Goal: Task Accomplishment & Management: Manage account settings

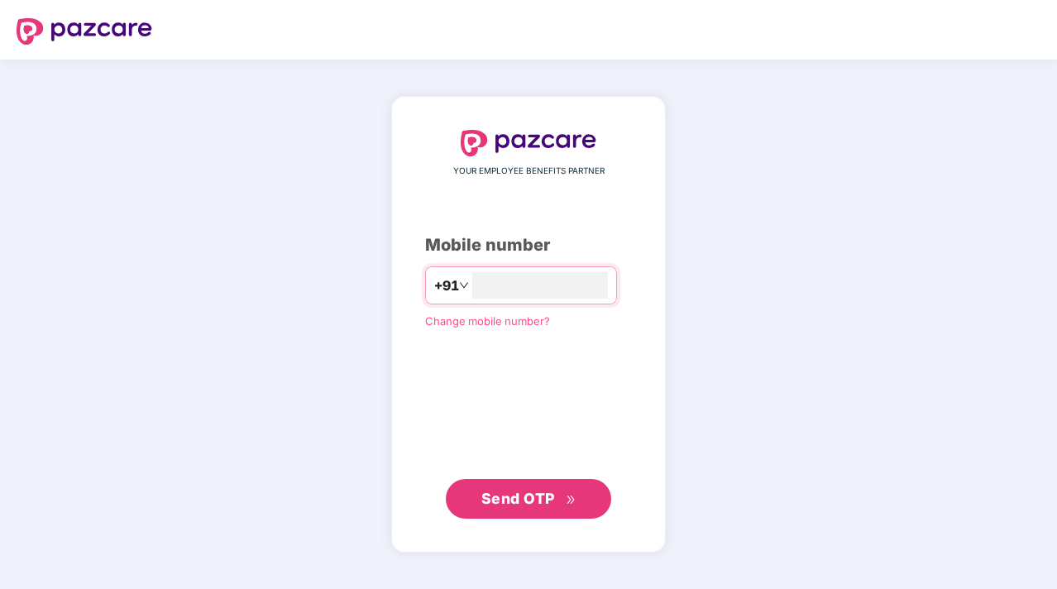
type input "**********"
click at [529, 497] on span "Send OTP" at bounding box center [518, 498] width 74 height 17
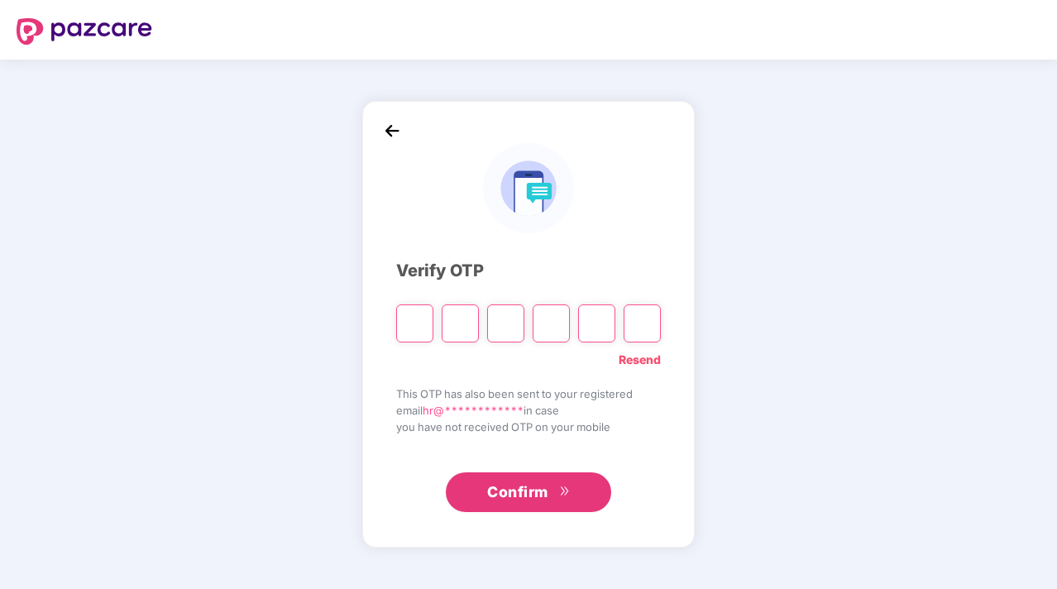
type input "*"
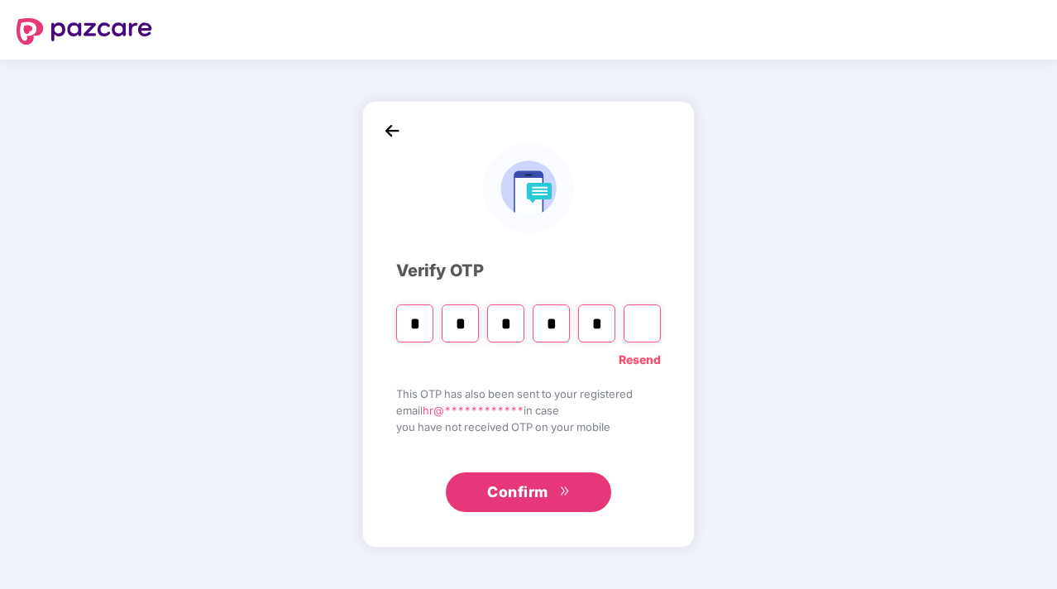
type input "*"
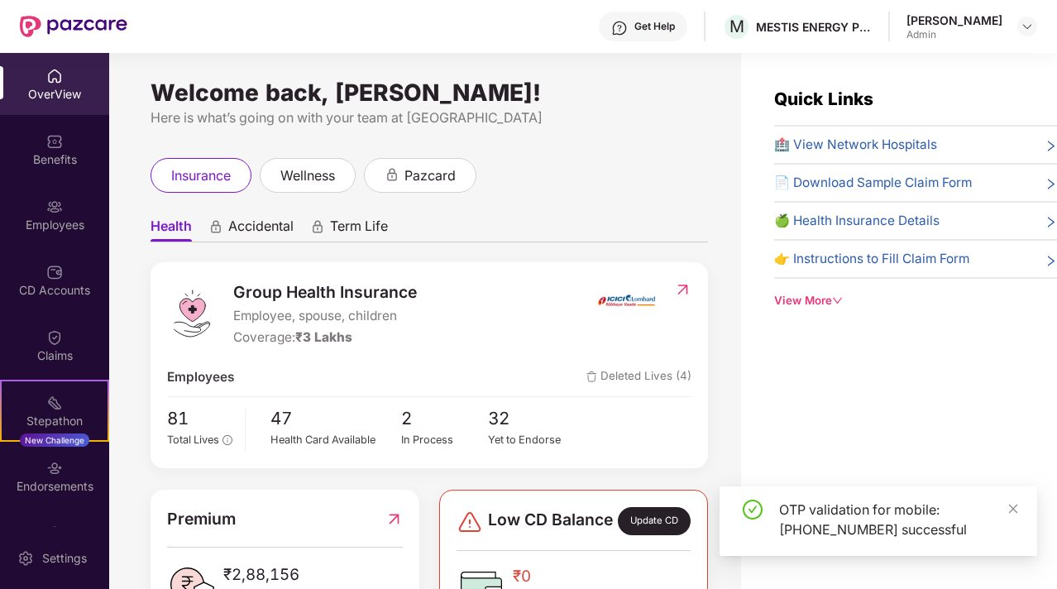
click at [1023, 509] on div "OTP validation for mobile: [PHONE_NUMBER] successful" at bounding box center [879, 520] width 318 height 69
click at [1013, 509] on icon "close" at bounding box center [1013, 508] width 9 height 9
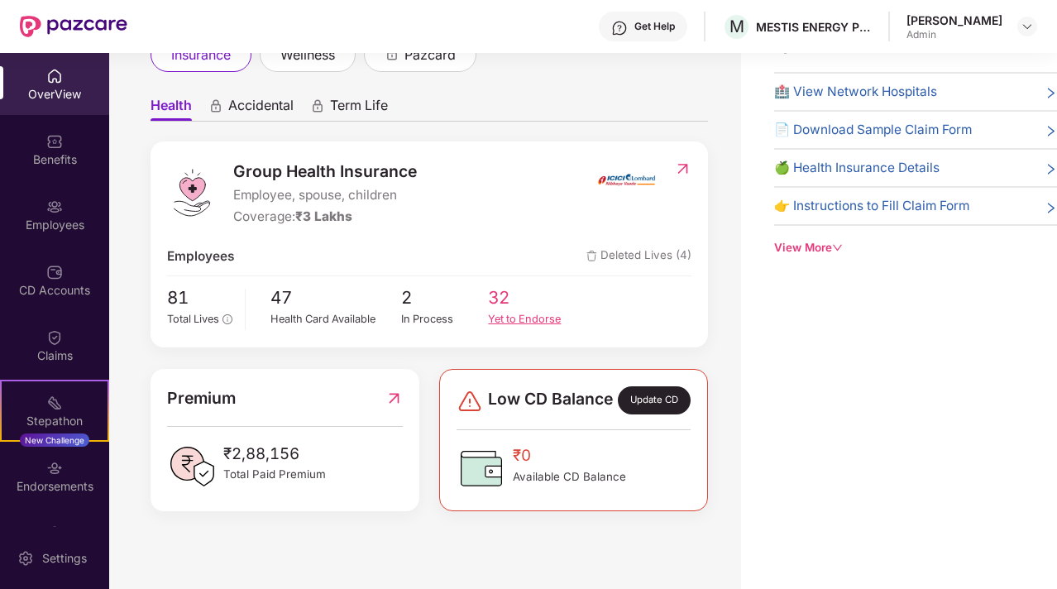
scroll to position [69, 0]
click at [496, 304] on span "32" at bounding box center [532, 297] width 88 height 27
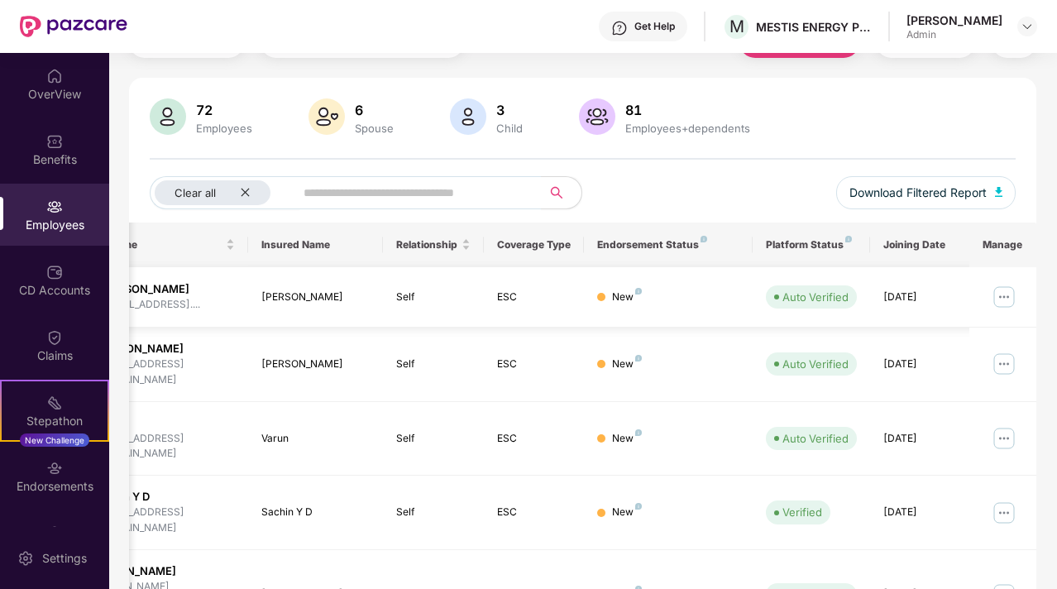
scroll to position [89, 0]
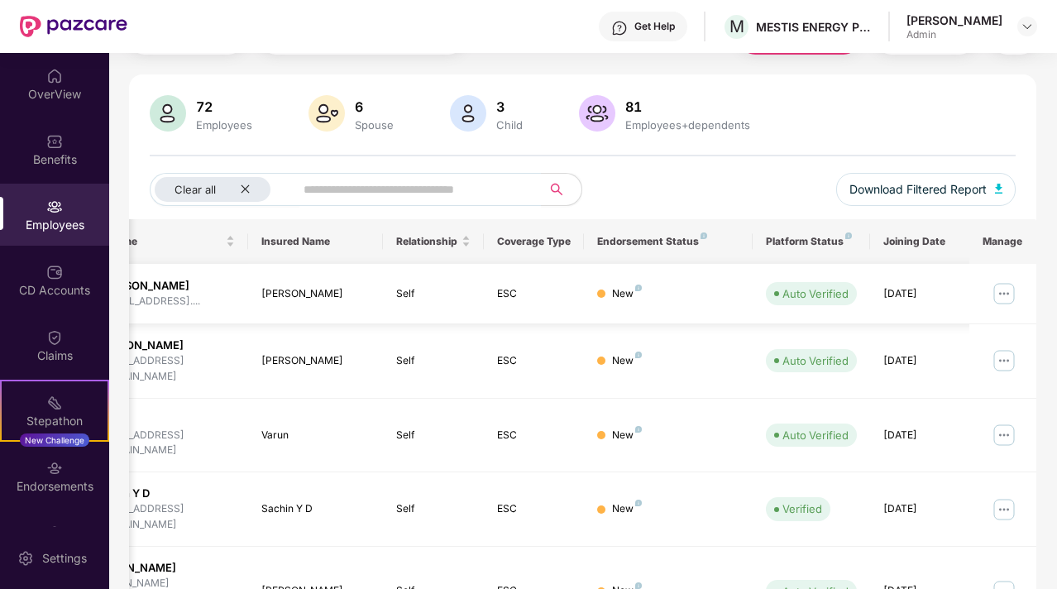
click at [1009, 292] on img at bounding box center [1004, 293] width 26 height 26
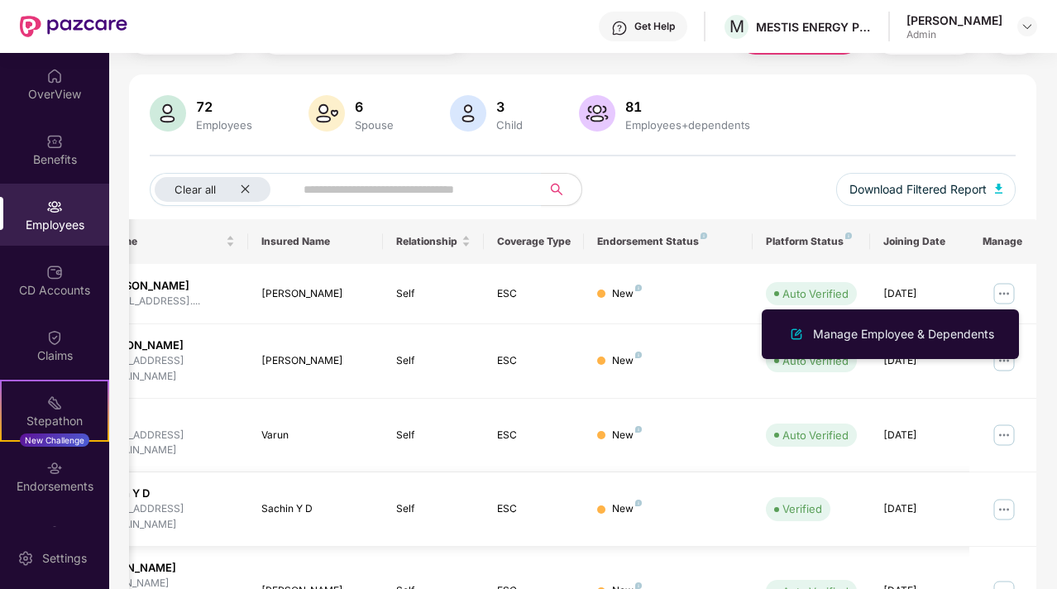
click at [717, 472] on td "New" at bounding box center [668, 509] width 168 height 74
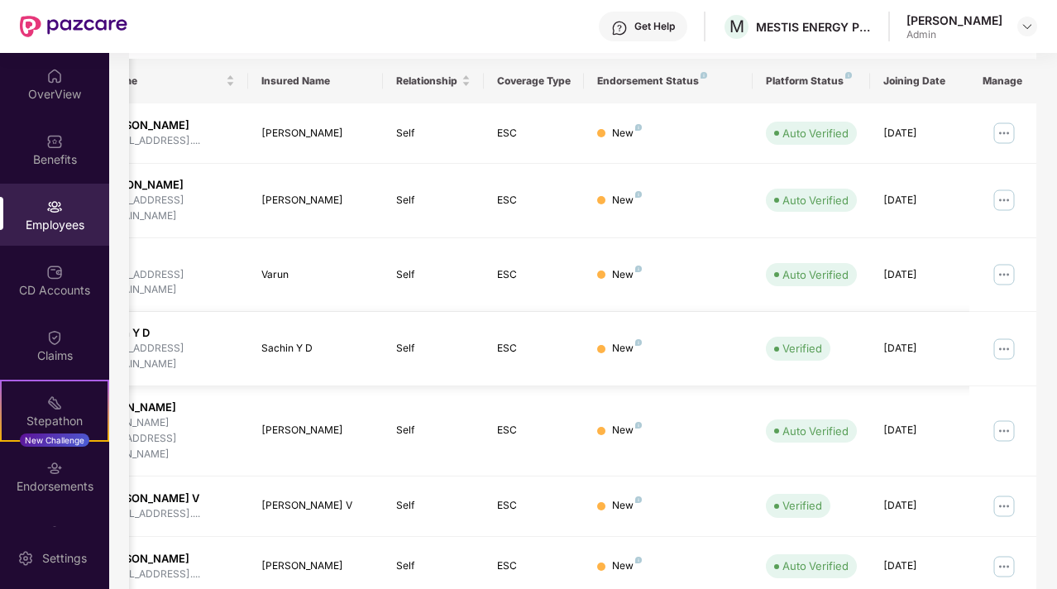
scroll to position [428, 0]
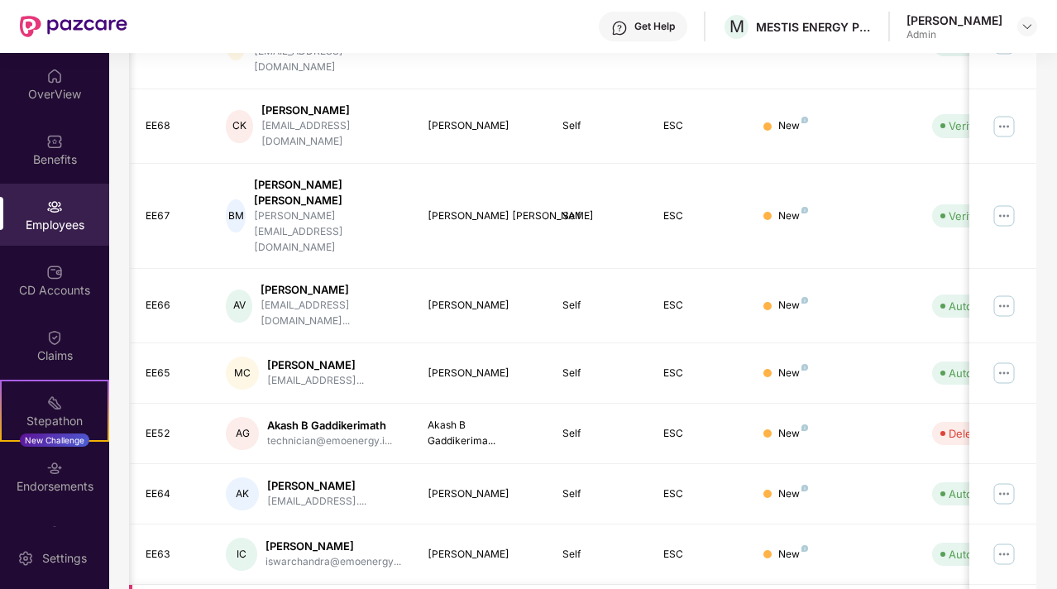
scroll to position [0, 166]
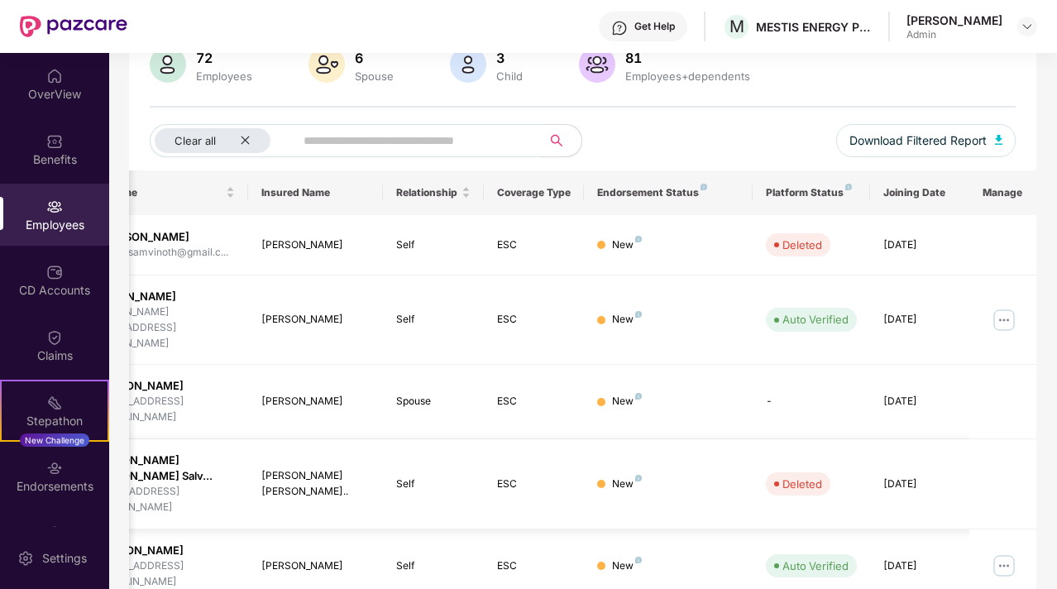
scroll to position [130, 0]
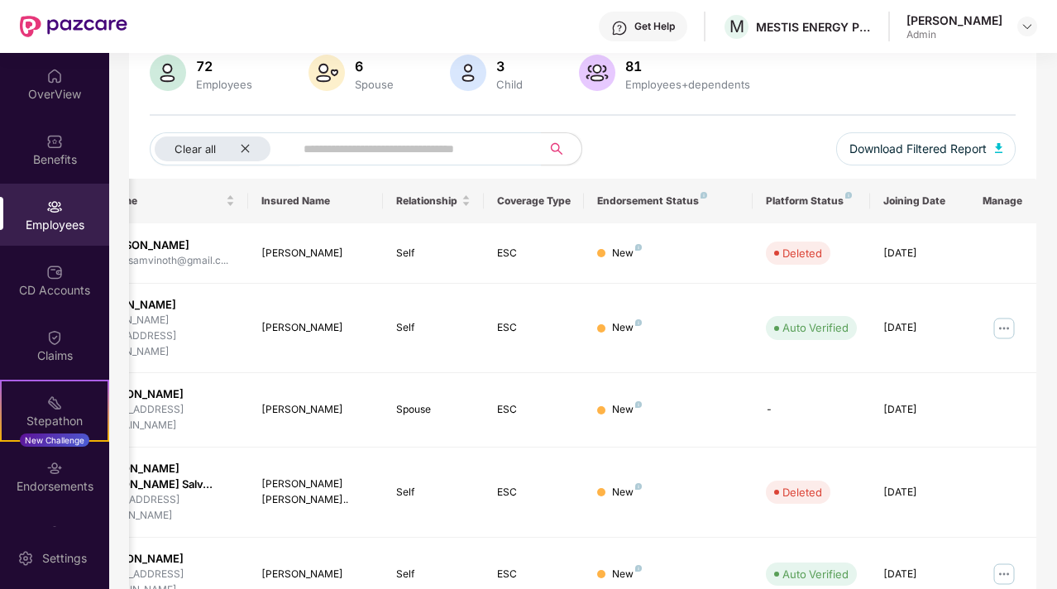
click at [51, 223] on div "Employees" at bounding box center [54, 225] width 109 height 17
click at [48, 109] on div "OverView" at bounding box center [54, 84] width 109 height 62
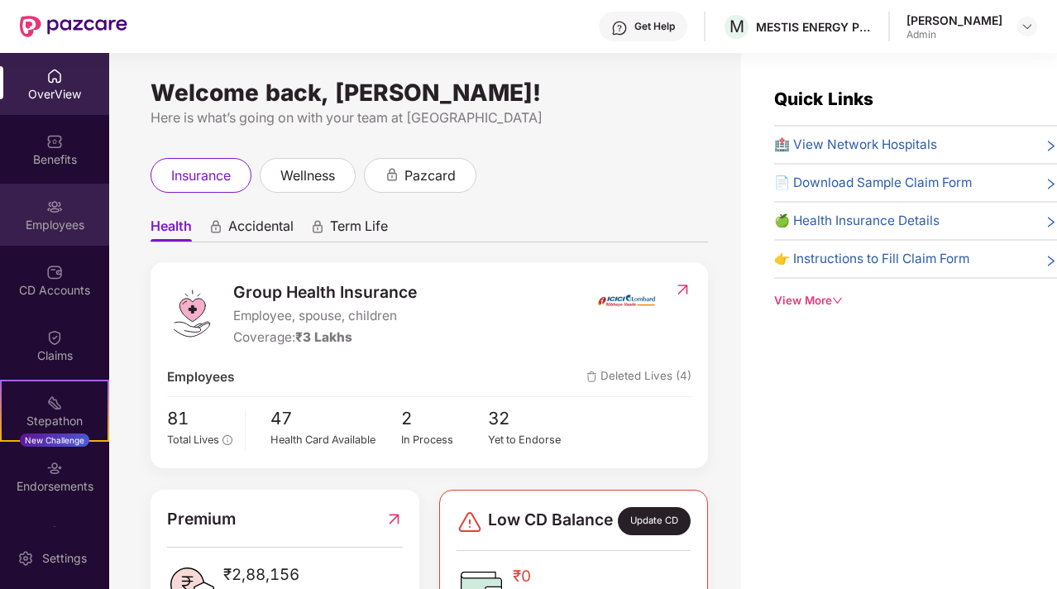
click at [50, 234] on div "Employees" at bounding box center [54, 215] width 109 height 62
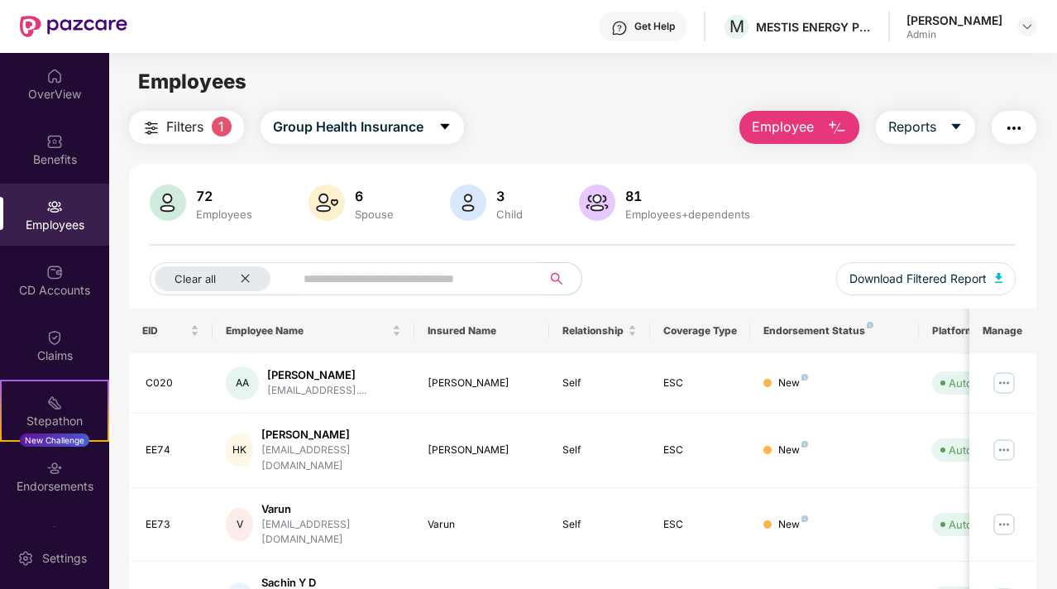
click at [227, 133] on span "1" at bounding box center [222, 127] width 20 height 20
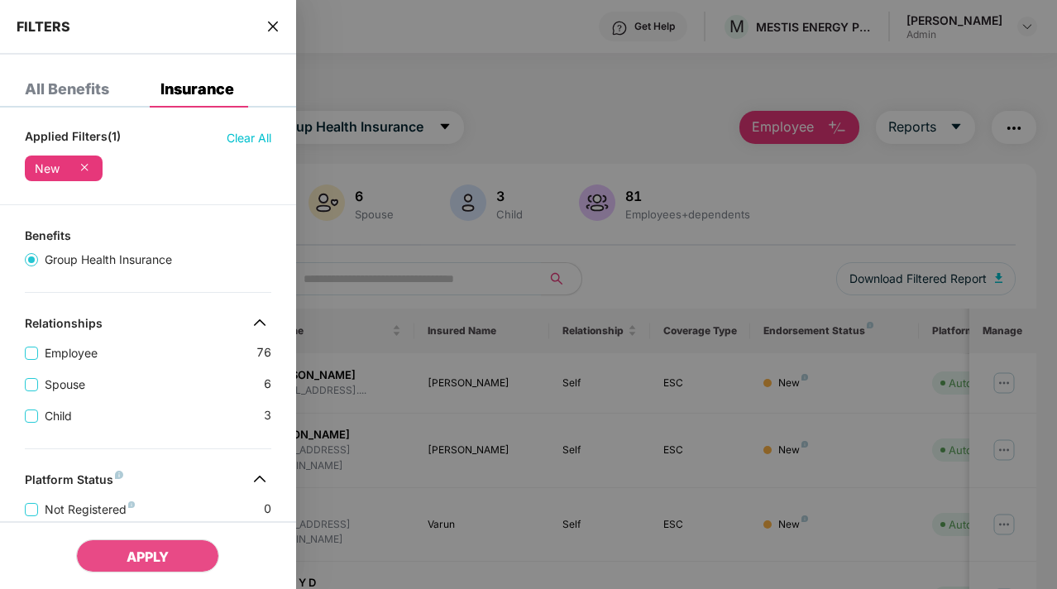
click at [87, 167] on icon at bounding box center [84, 167] width 17 height 17
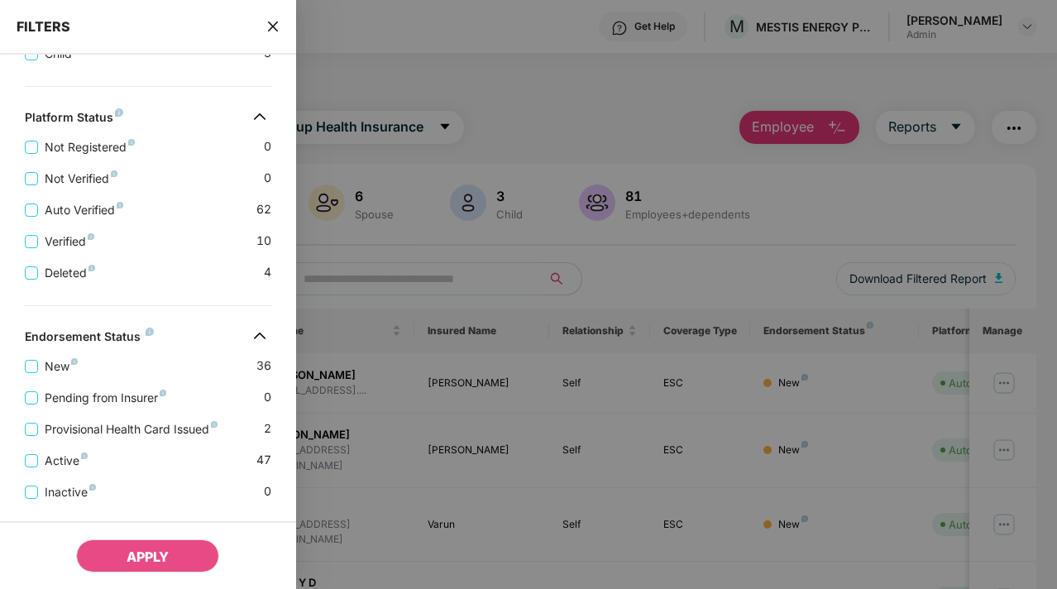
scroll to position [326, 0]
click at [80, 279] on span "Deleted" at bounding box center [70, 275] width 64 height 18
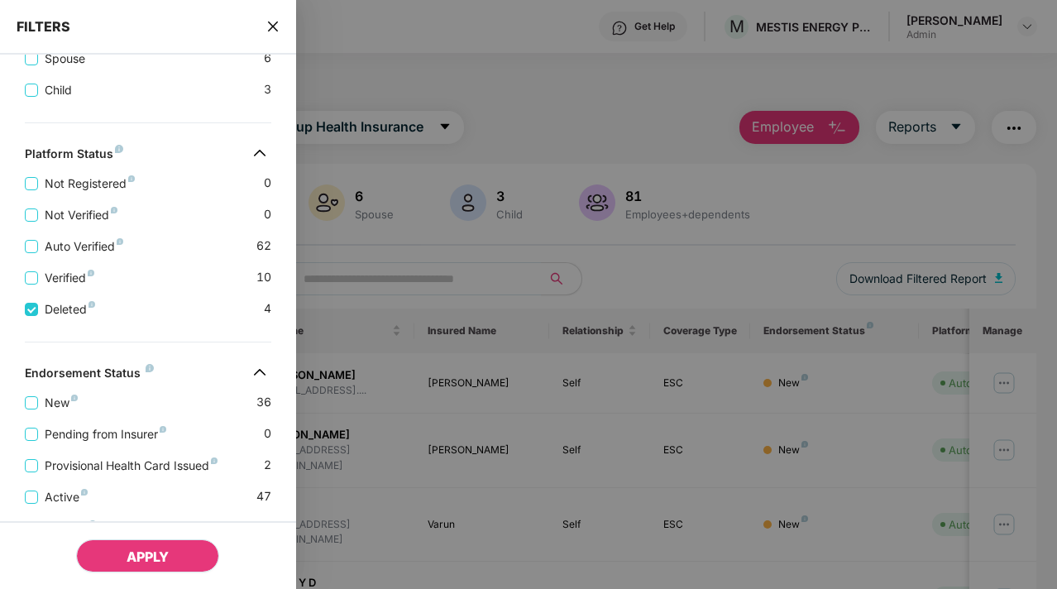
click at [193, 553] on button "APPLY" at bounding box center [147, 555] width 143 height 33
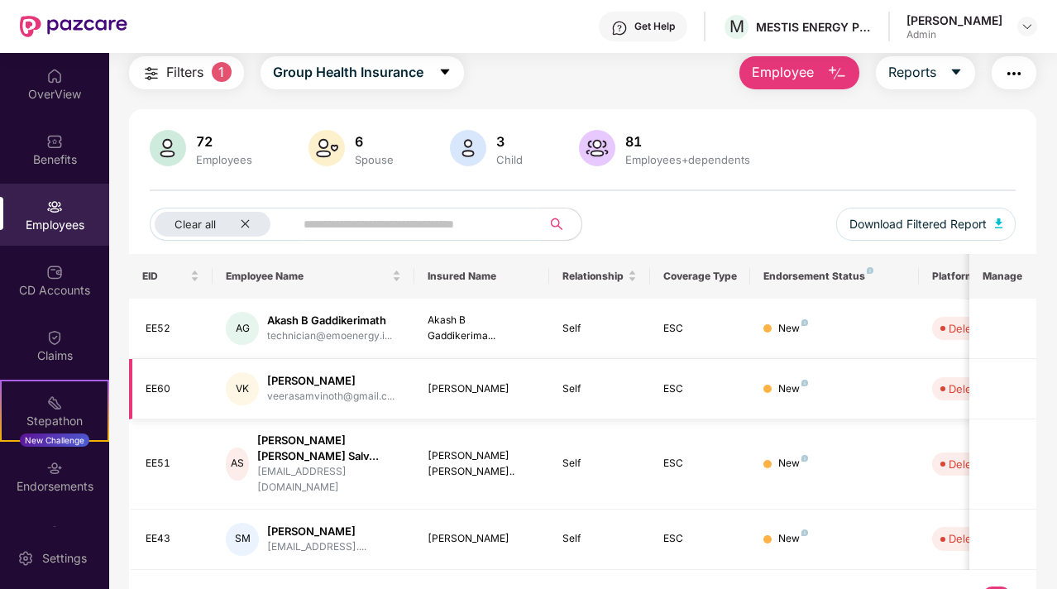
scroll to position [65, 0]
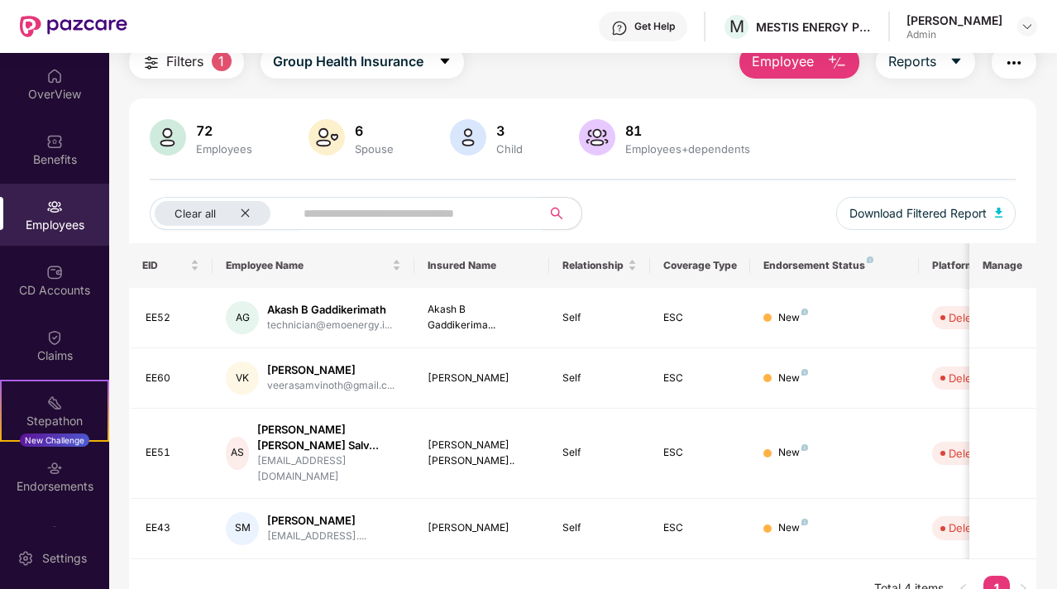
click at [60, 211] on div "Employees" at bounding box center [54, 215] width 109 height 62
click at [46, 214] on img at bounding box center [54, 207] width 17 height 17
click at [181, 68] on span "Filters" at bounding box center [184, 61] width 37 height 21
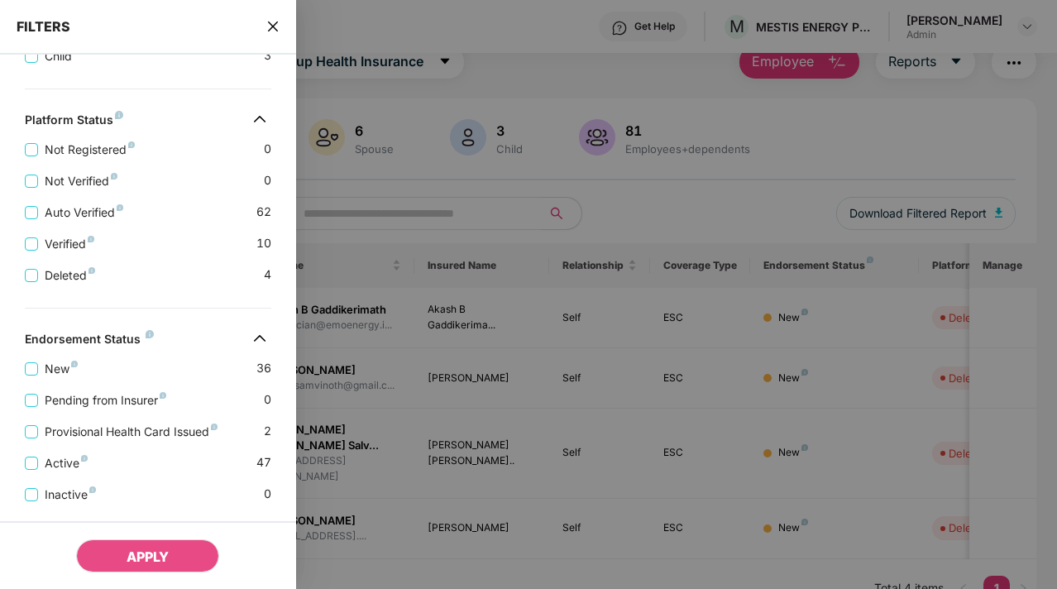
scroll to position [365, 0]
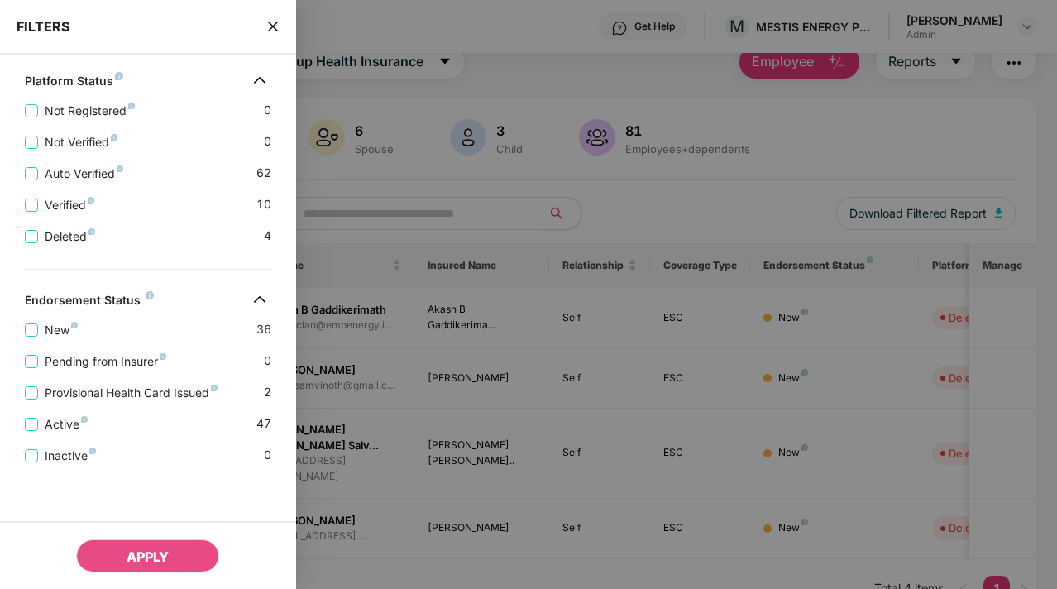
click at [346, 325] on div at bounding box center [528, 294] width 1057 height 589
click at [269, 28] on icon "close" at bounding box center [272, 26] width 13 height 13
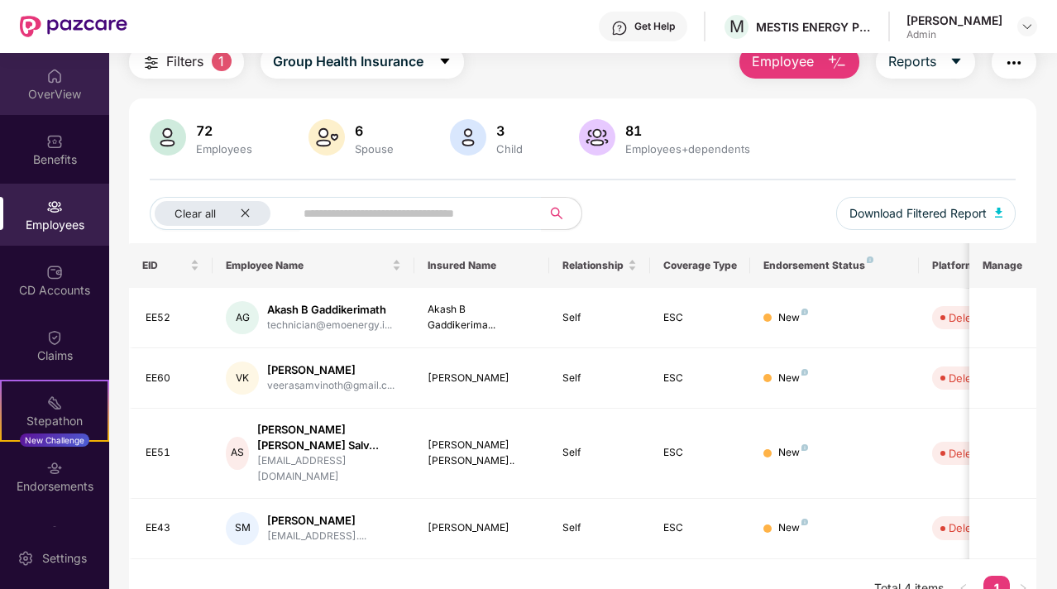
click at [51, 98] on div "OverView" at bounding box center [54, 94] width 109 height 17
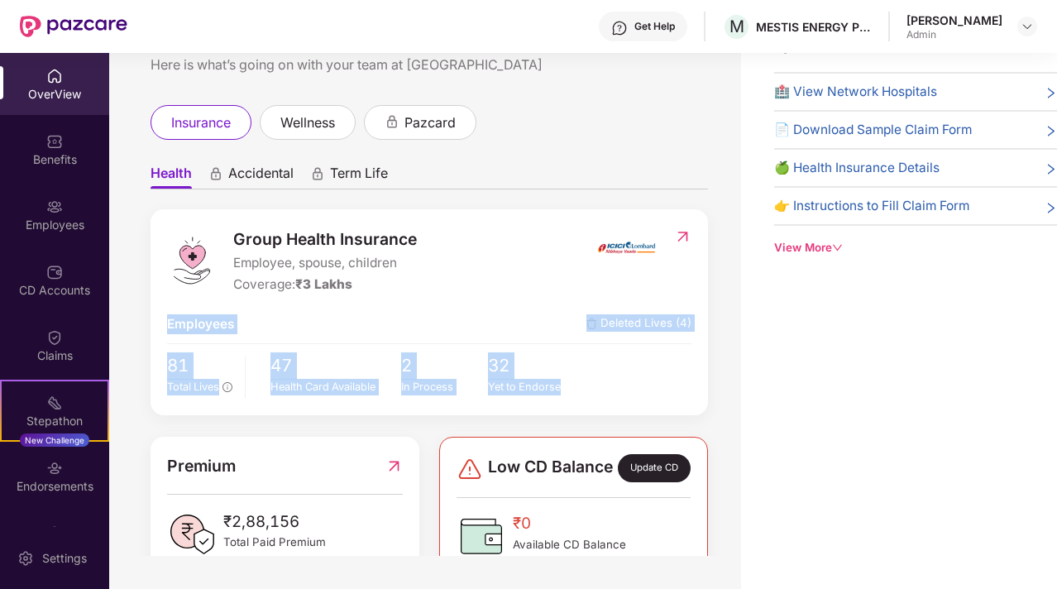
drag, startPoint x: 170, startPoint y: 319, endPoint x: 580, endPoint y: 389, distance: 416.2
click at [580, 390] on div "Group Health Insurance Employee, spouse, children Coverage: ₹3 Lakhs Employees …" at bounding box center [430, 312] width 558 height 206
copy div "Employees Deleted Lives (4) 81 Total Lives 47 Health Card Available 2 In Proces…"
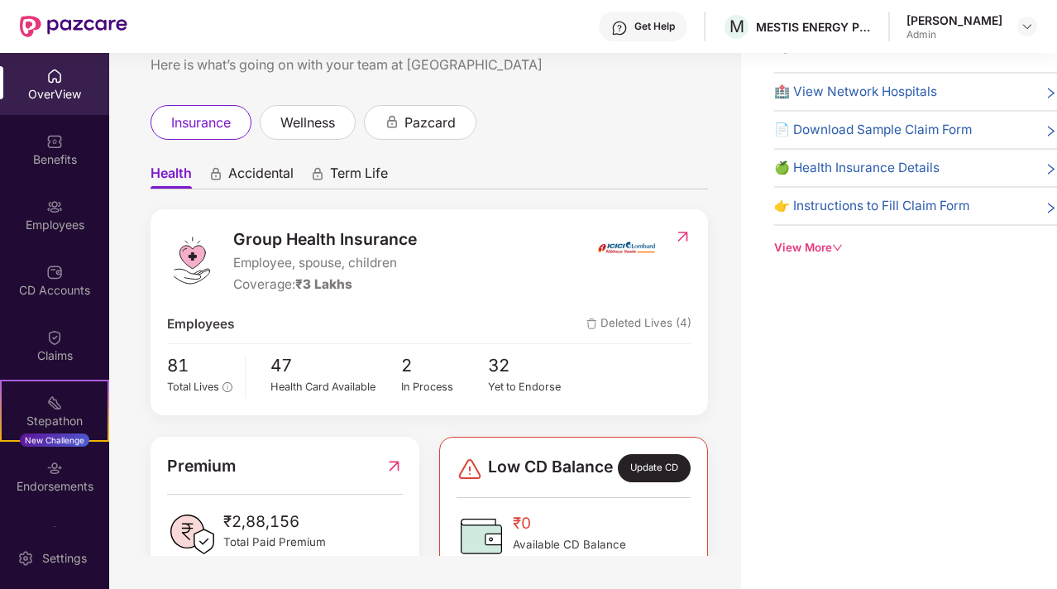
click at [432, 314] on div "Group Health Insurance Employee, spouse, children Coverage: ₹3 Lakhs Employees …" at bounding box center [430, 312] width 558 height 206
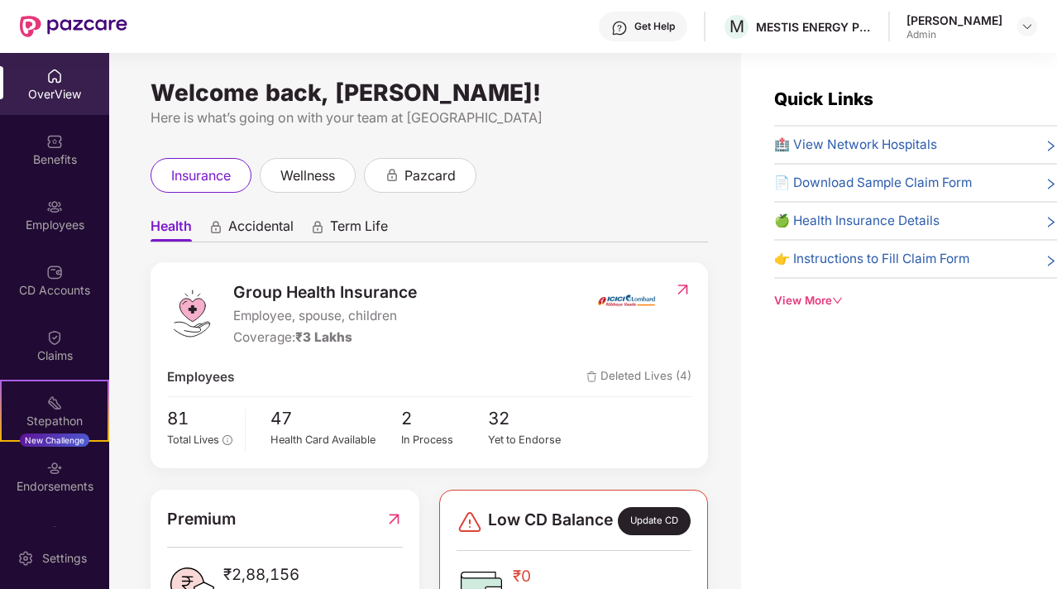
click at [272, 218] on span "Accidental" at bounding box center [260, 230] width 65 height 24
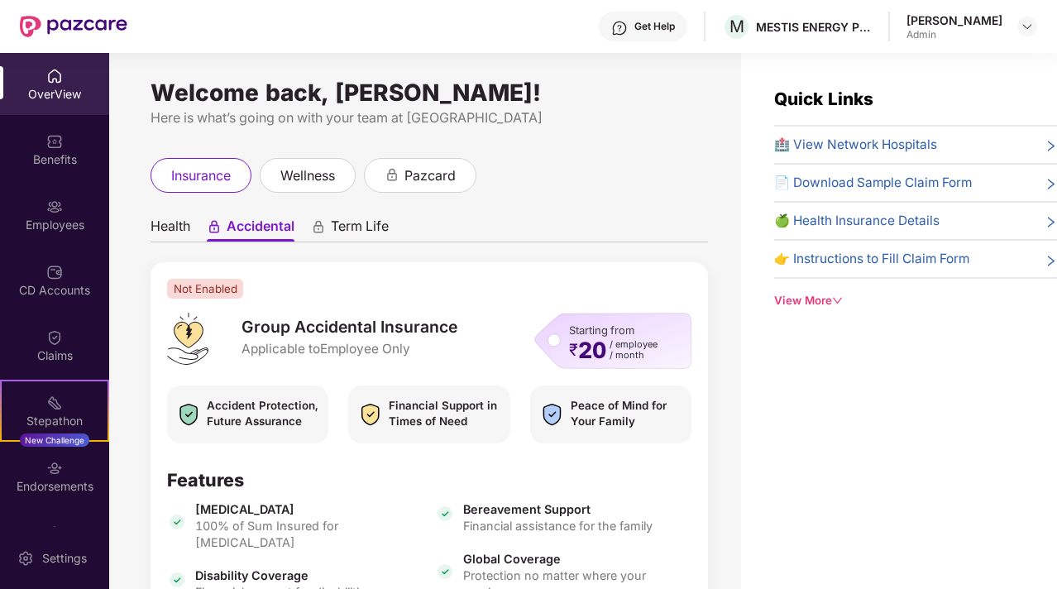
click at [165, 223] on span "Health" at bounding box center [171, 230] width 40 height 24
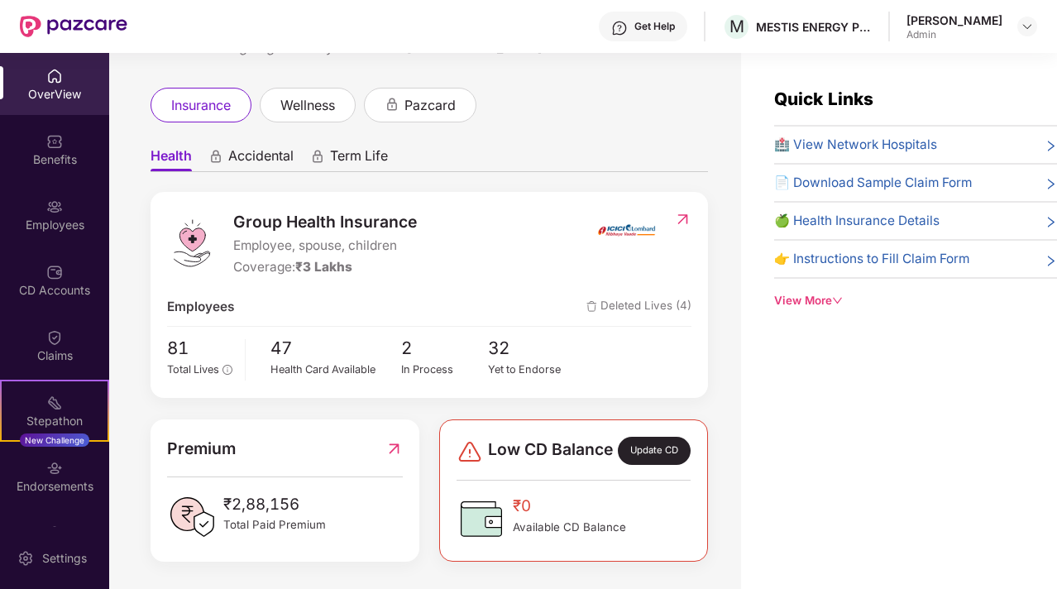
scroll to position [72, 0]
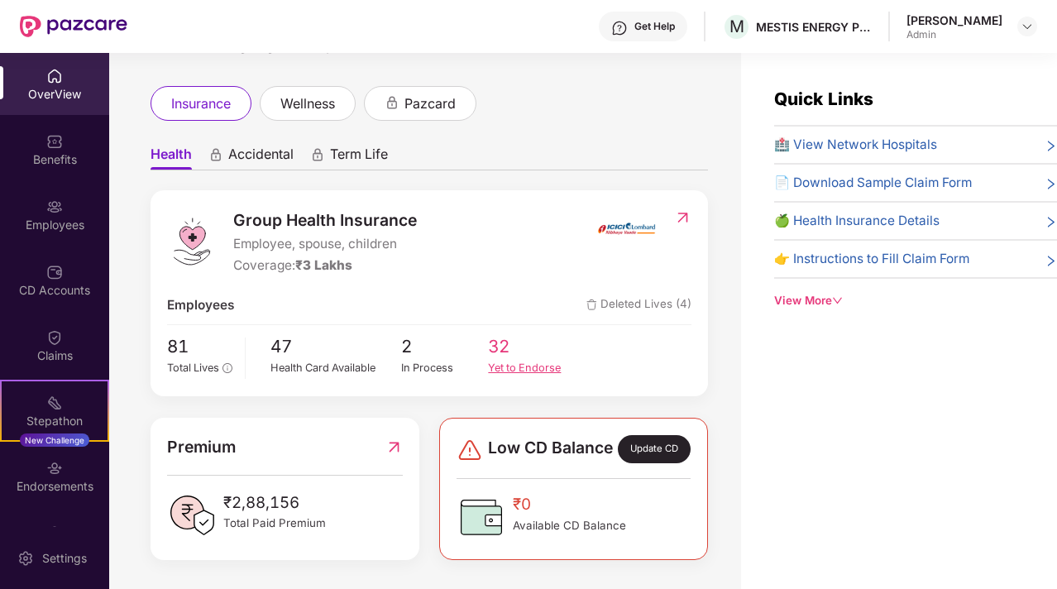
click at [504, 362] on div "Yet to Endorse" at bounding box center [532, 368] width 88 height 17
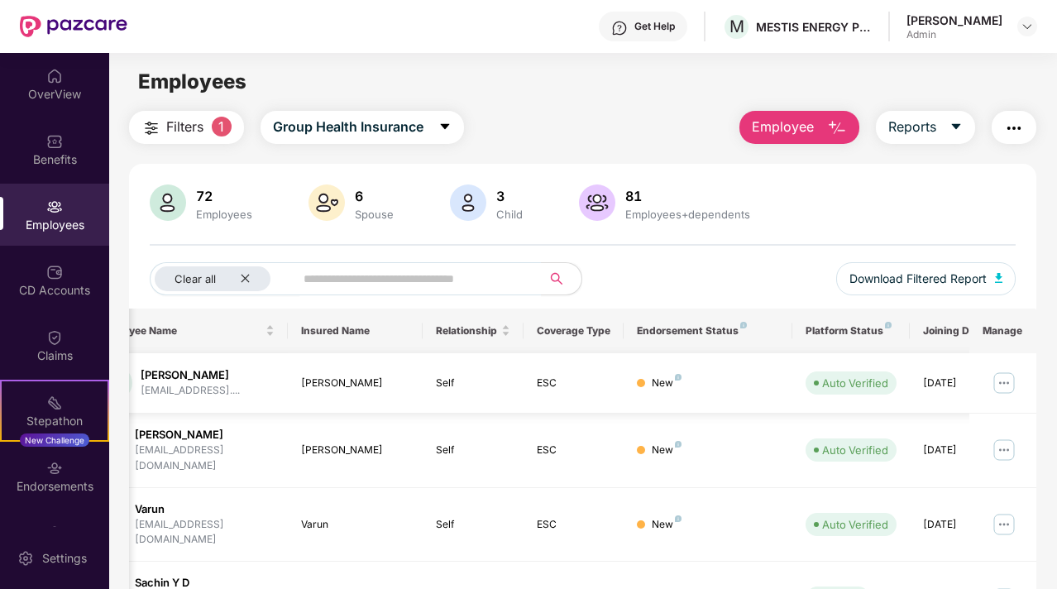
scroll to position [0, 166]
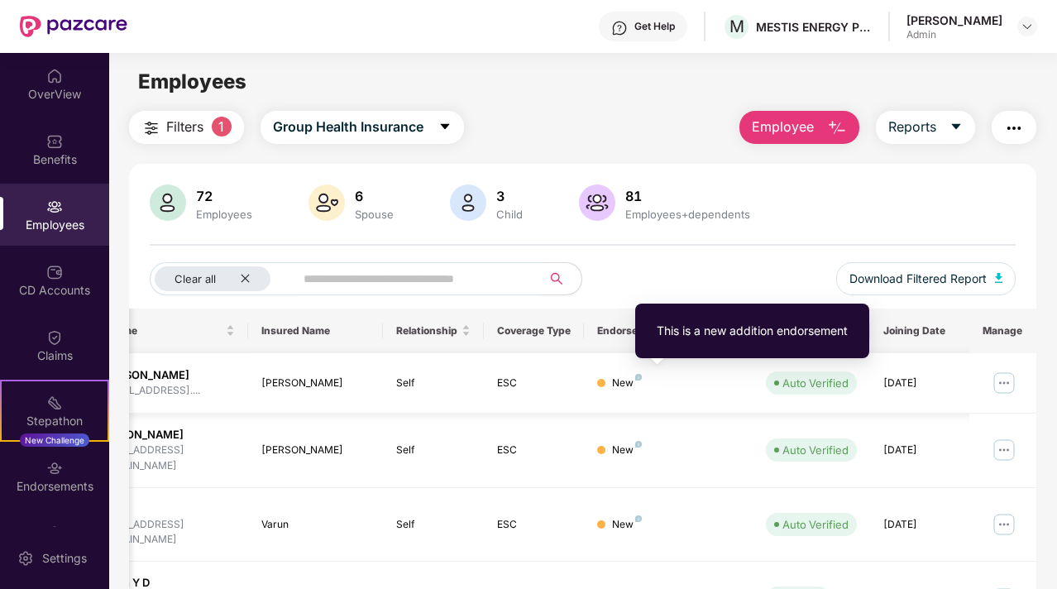
click at [637, 379] on img at bounding box center [638, 377] width 7 height 7
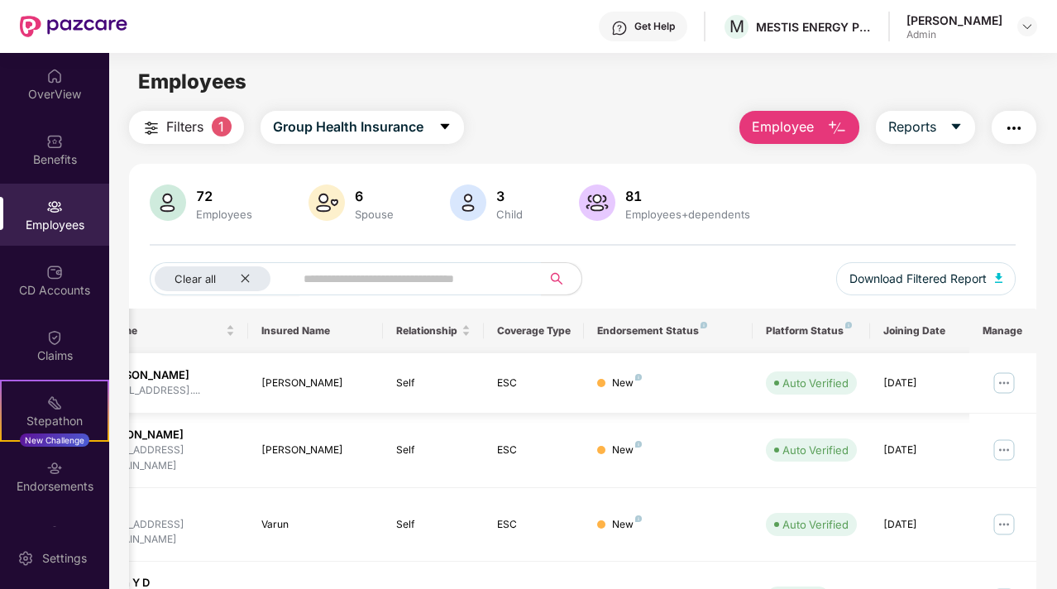
click at [615, 387] on div "New" at bounding box center [627, 384] width 30 height 16
click at [616, 387] on div "New" at bounding box center [627, 384] width 30 height 16
click at [701, 324] on img at bounding box center [704, 325] width 7 height 7
click at [687, 377] on div "New" at bounding box center [667, 384] width 141 height 16
click at [1008, 386] on img at bounding box center [1004, 383] width 26 height 26
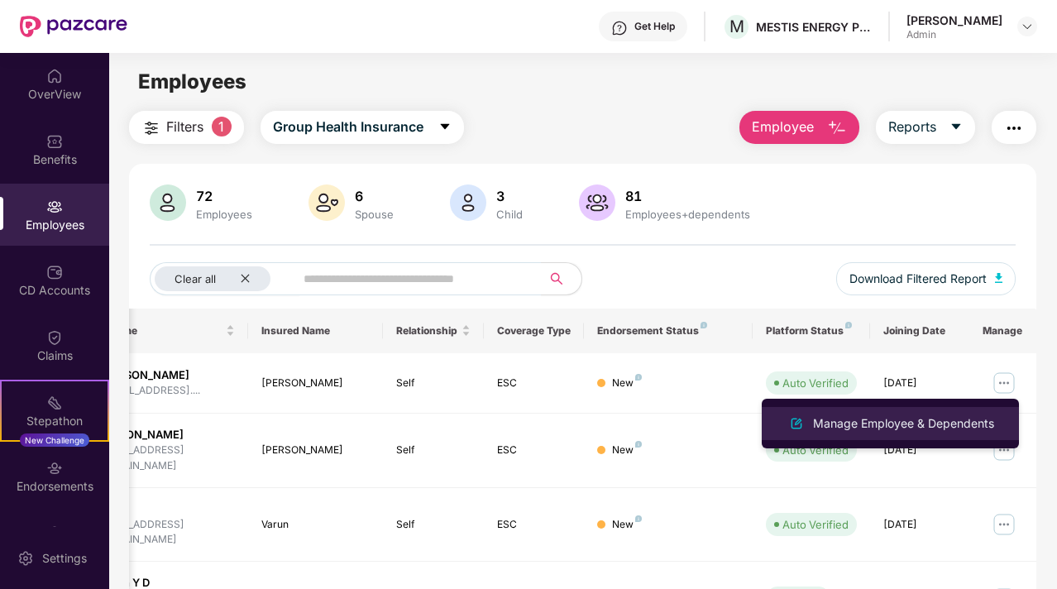
click at [932, 419] on div "Manage Employee & Dependents" at bounding box center [904, 423] width 188 height 18
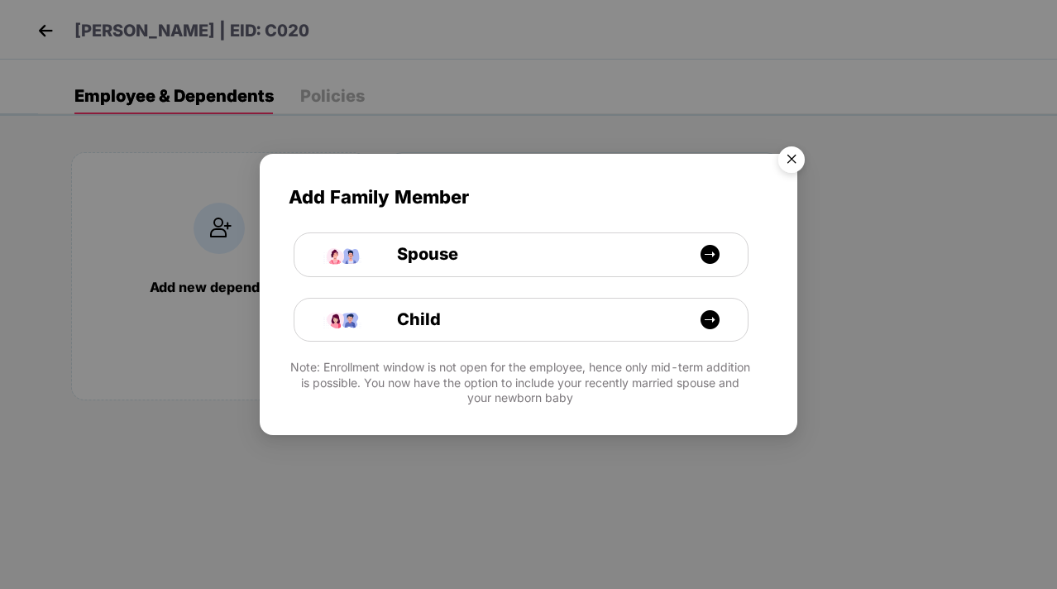
click at [784, 156] on img "Close" at bounding box center [792, 162] width 46 height 46
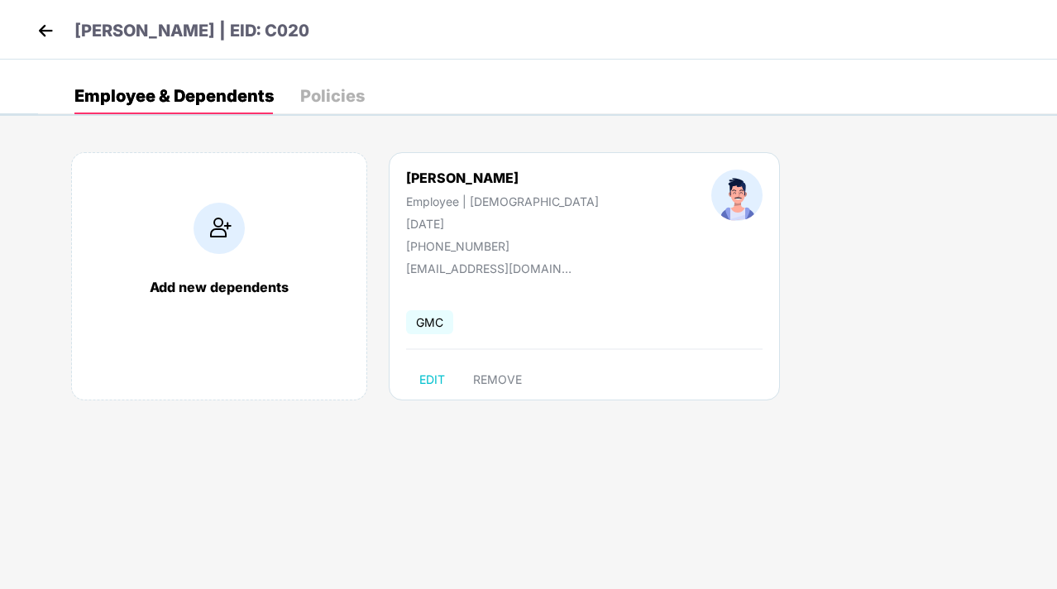
click at [295, 93] on div "Employee & Dependents Policies" at bounding box center [219, 96] width 290 height 36
click at [33, 23] on img at bounding box center [45, 30] width 25 height 25
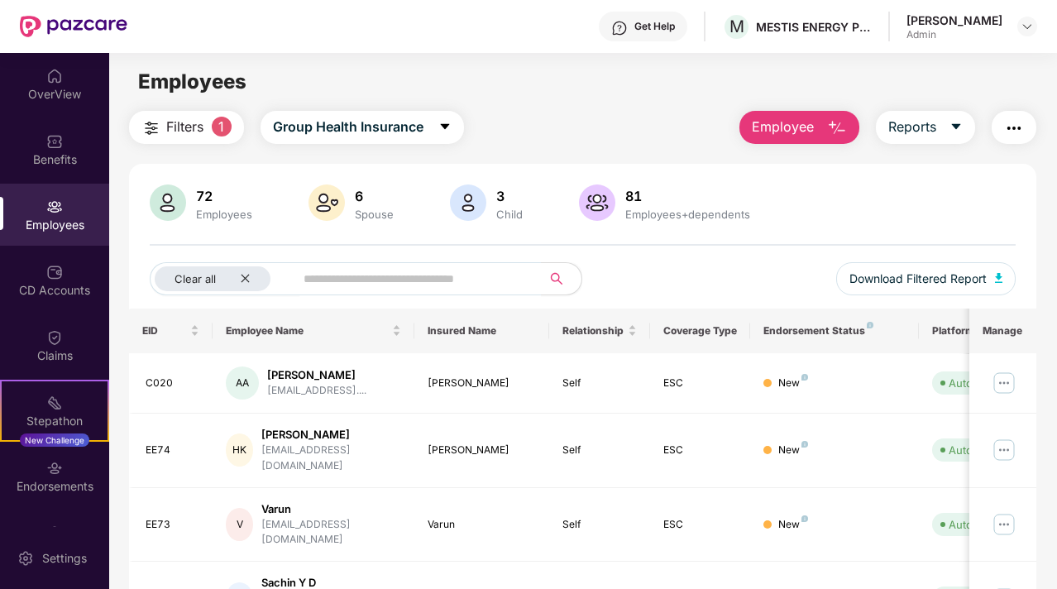
click at [669, 24] on div "Get Help" at bounding box center [655, 26] width 41 height 13
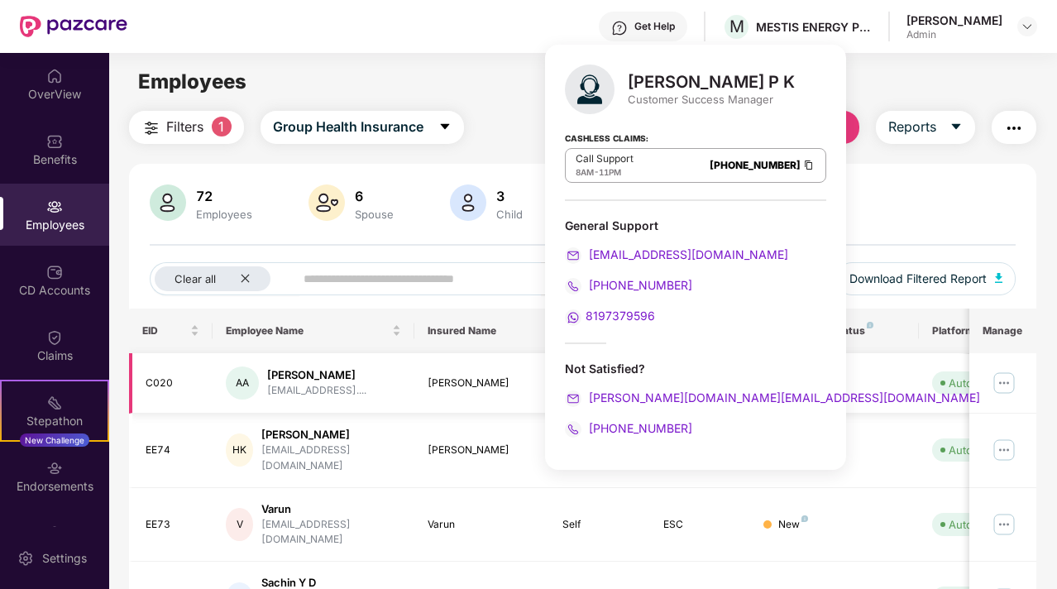
scroll to position [15, 0]
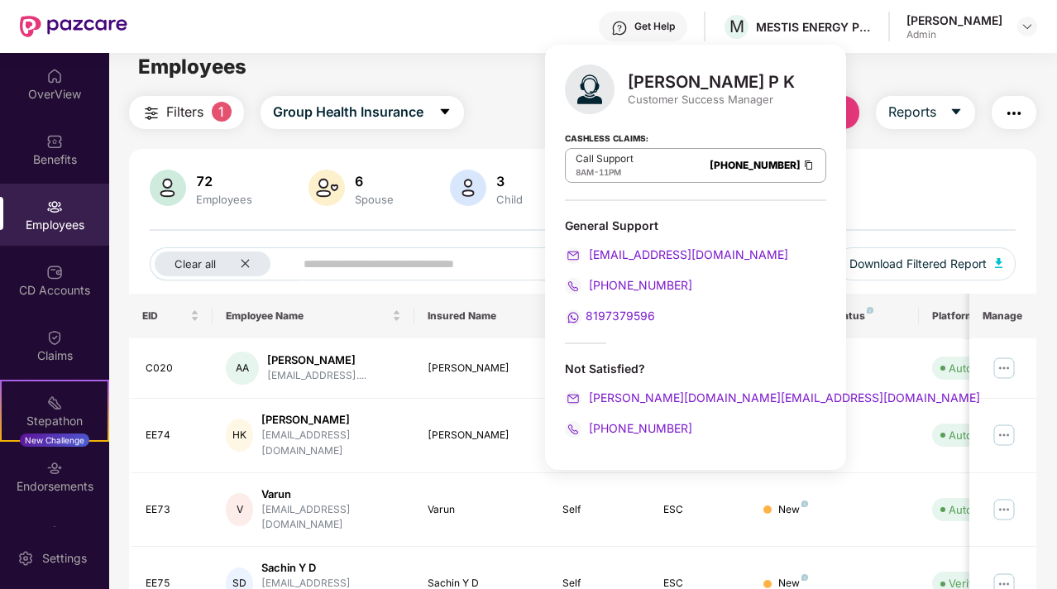
click at [519, 66] on div "Employees" at bounding box center [582, 66] width 947 height 31
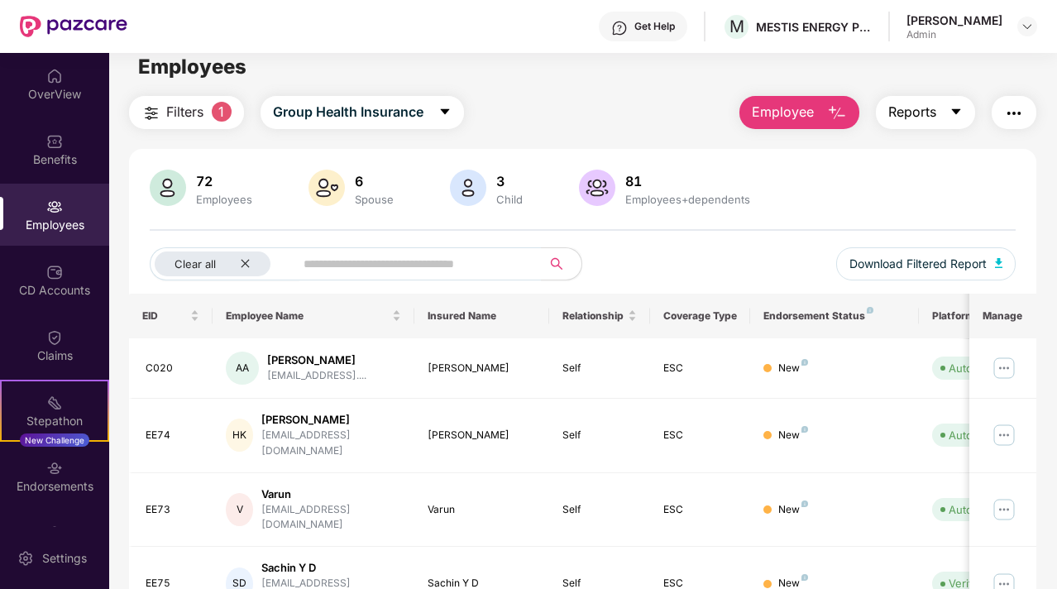
click at [928, 104] on span "Reports" at bounding box center [913, 112] width 48 height 21
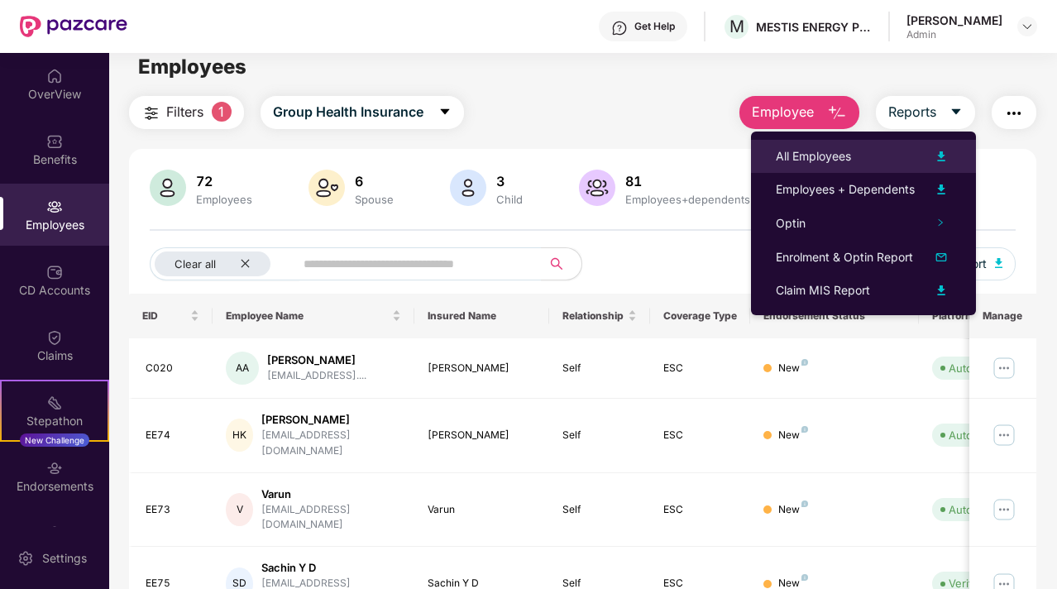
click at [945, 157] on img at bounding box center [942, 156] width 20 height 20
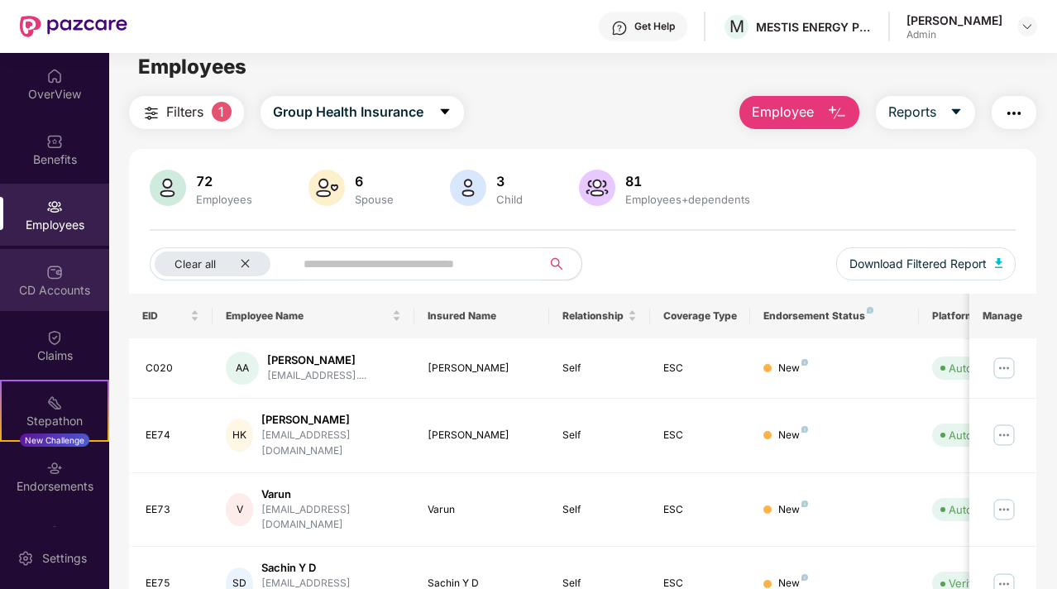
click at [58, 283] on div "CD Accounts" at bounding box center [54, 290] width 109 height 17
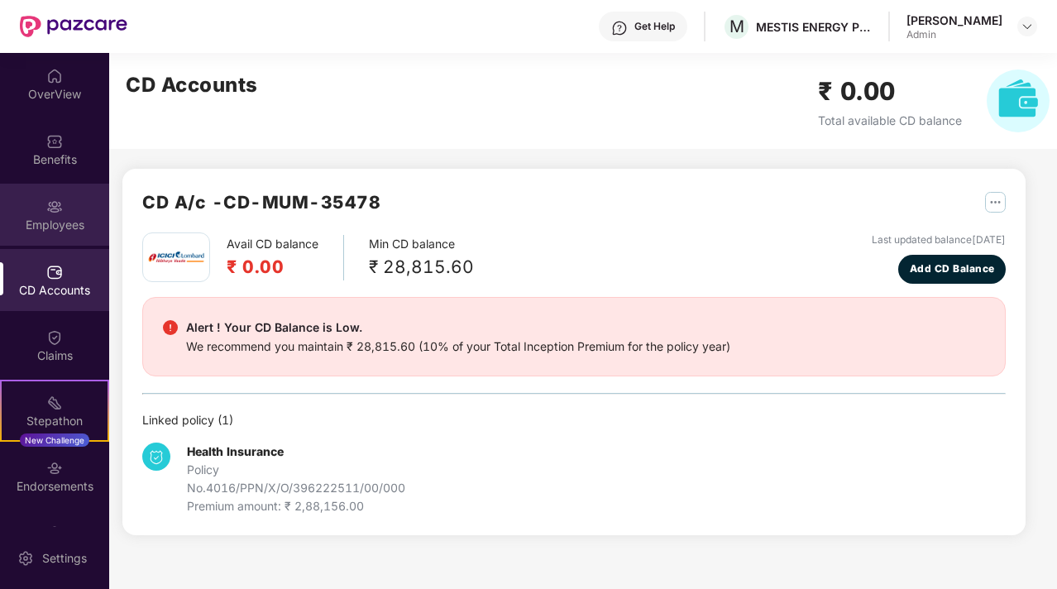
click at [57, 200] on img at bounding box center [54, 207] width 17 height 17
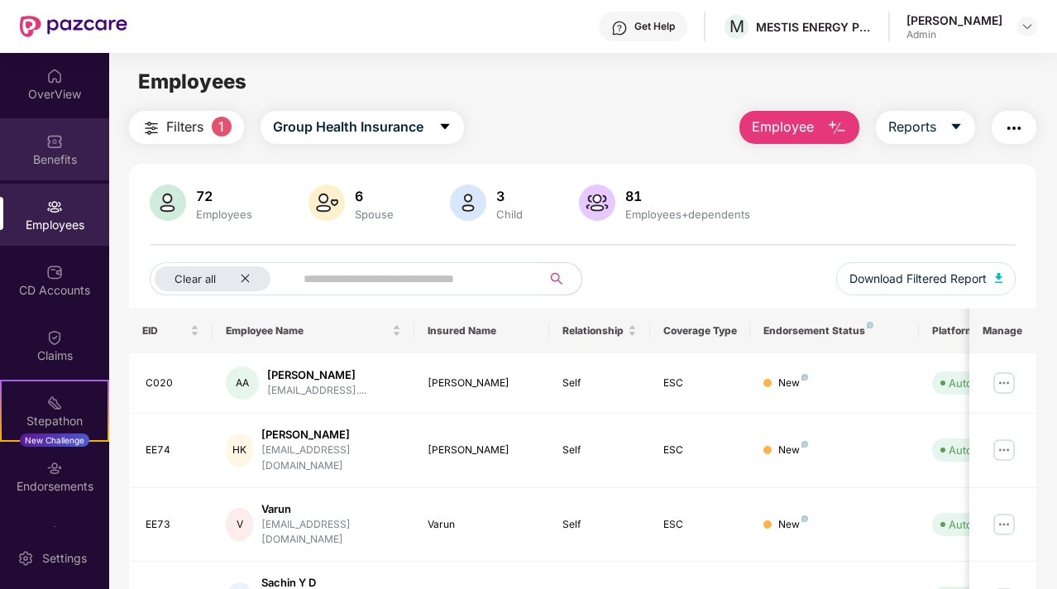
click at [39, 143] on div "Benefits" at bounding box center [54, 149] width 109 height 62
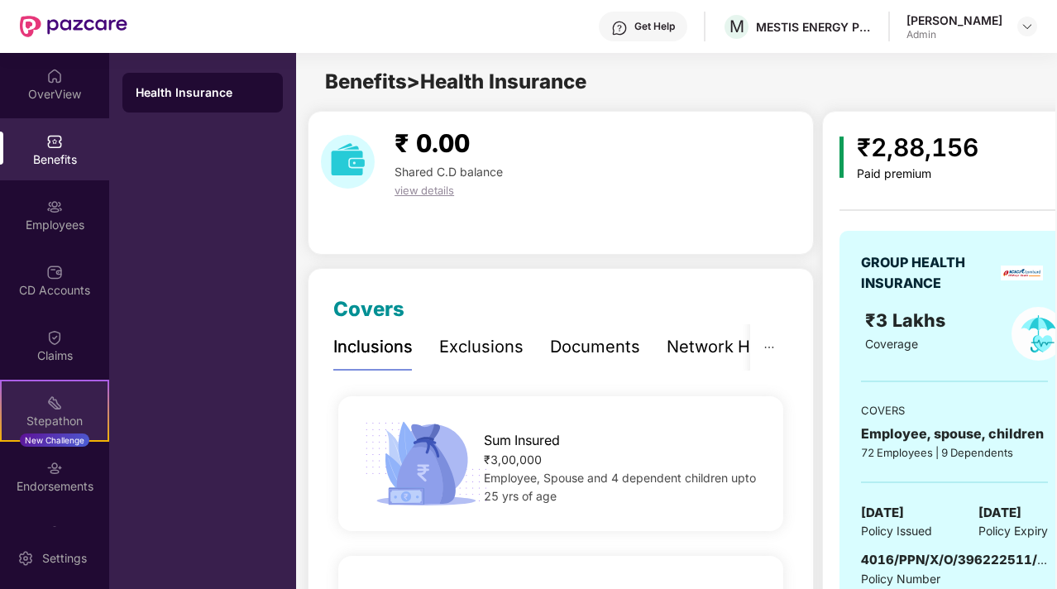
click at [57, 407] on img at bounding box center [54, 403] width 17 height 17
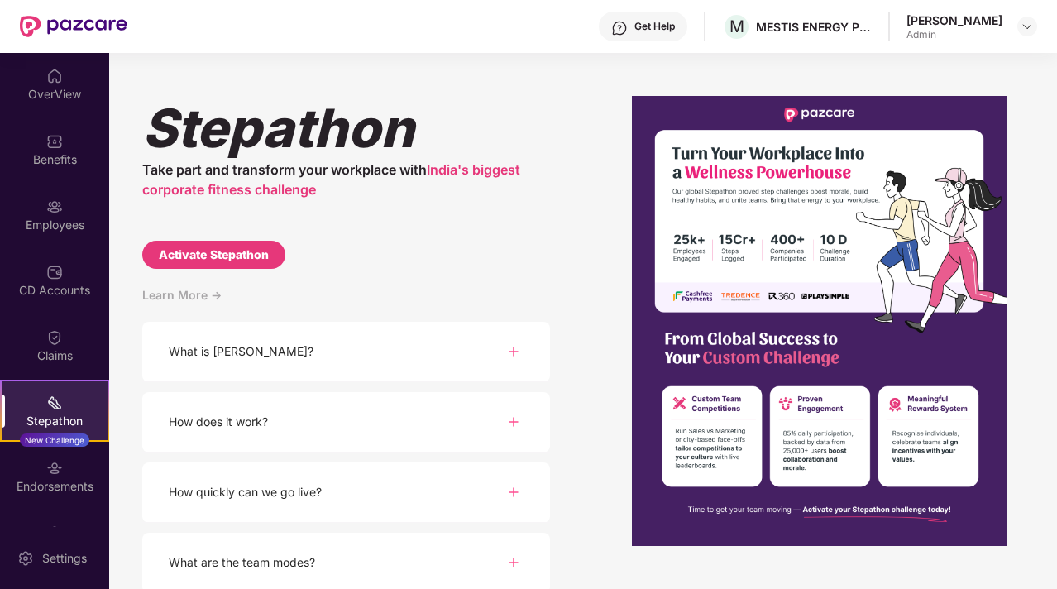
click at [451, 356] on div "What is [PERSON_NAME]?" at bounding box center [346, 352] width 408 height 60
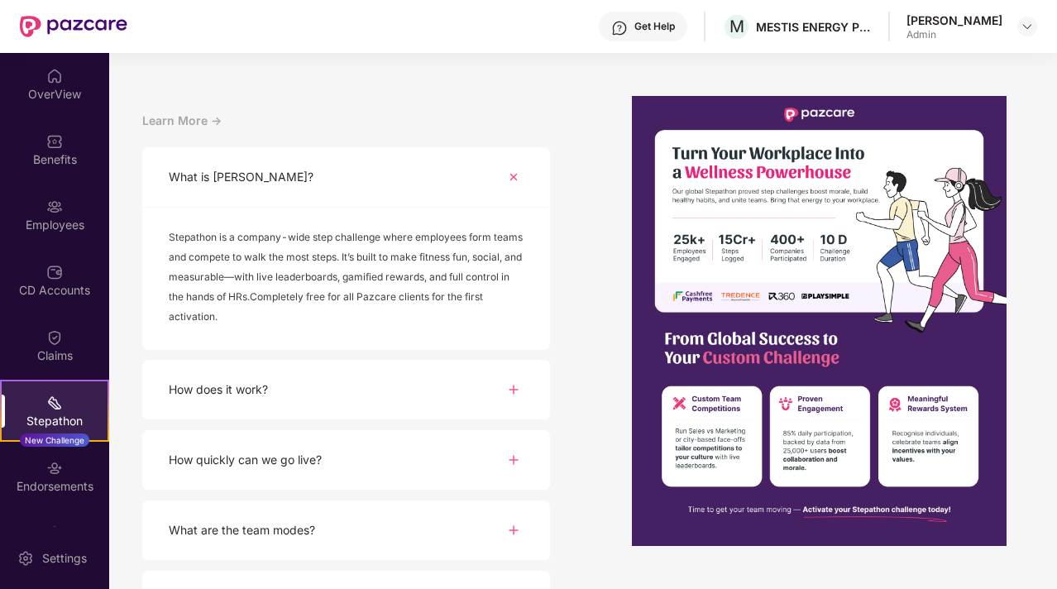
scroll to position [176, 0]
click at [430, 393] on div "How does it work?" at bounding box center [346, 388] width 408 height 60
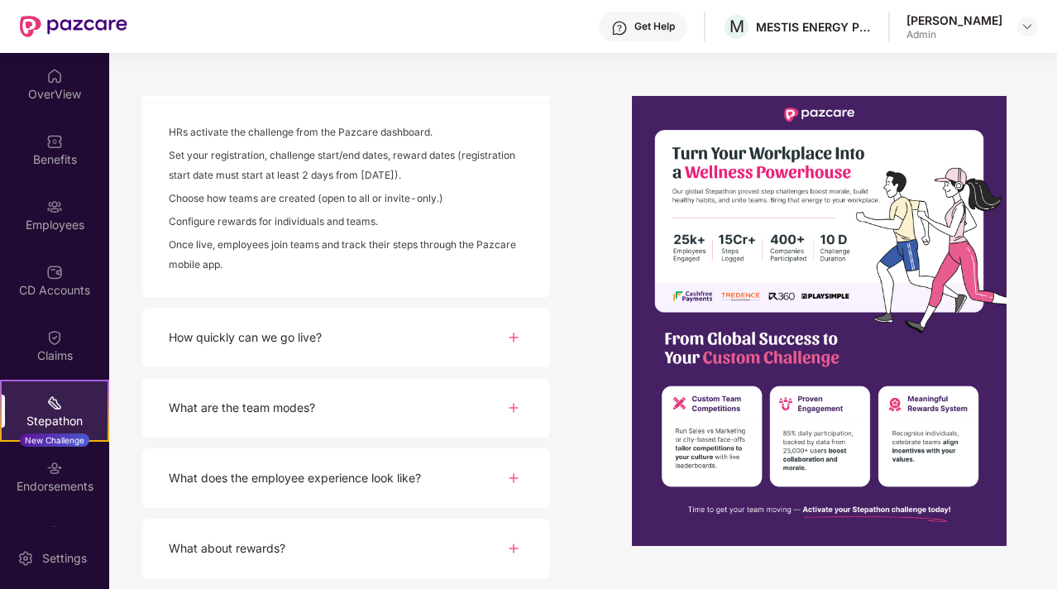
scroll to position [492, 0]
click at [362, 534] on div "What about rewards?" at bounding box center [346, 549] width 408 height 60
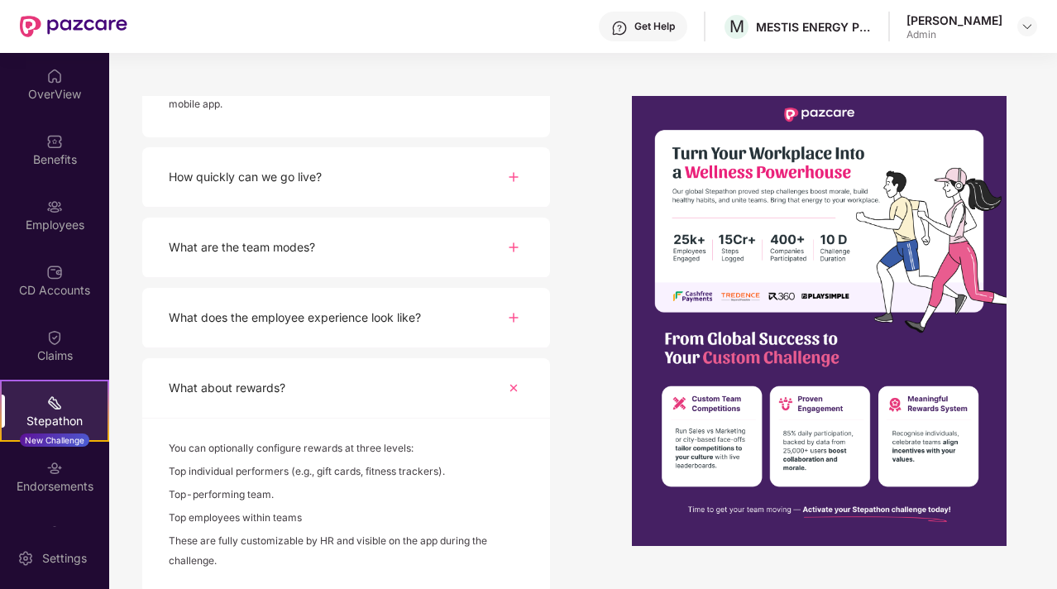
scroll to position [668, 0]
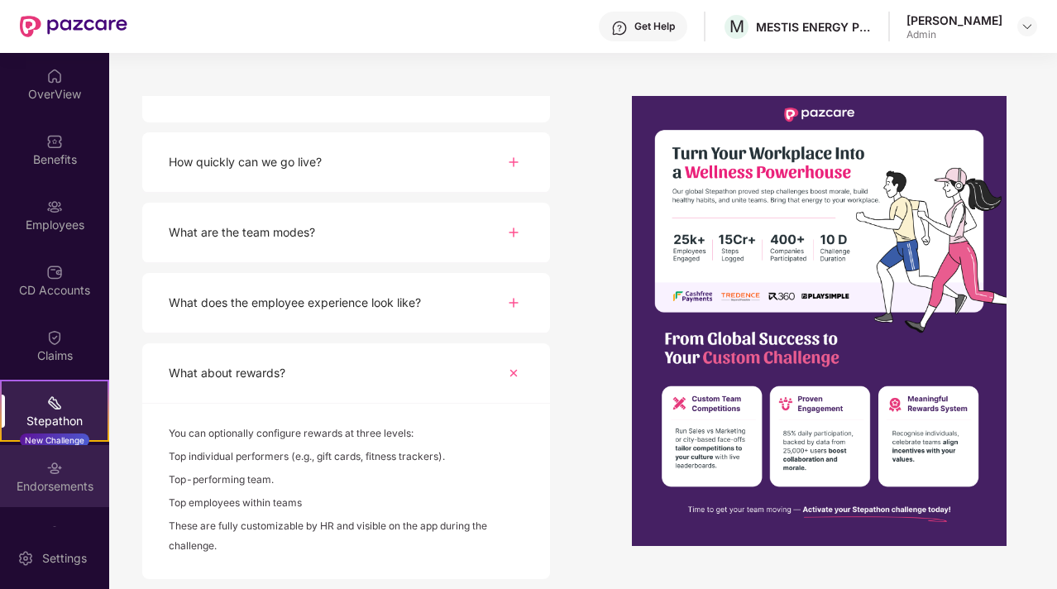
click at [55, 473] on img at bounding box center [54, 468] width 17 height 17
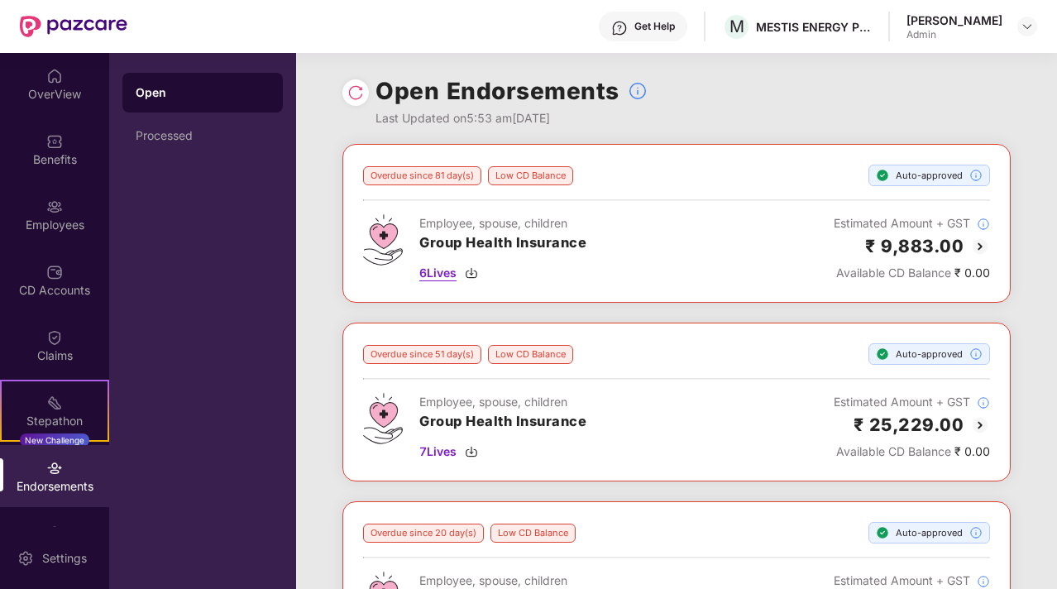
click at [445, 275] on span "6 Lives" at bounding box center [437, 273] width 37 height 18
click at [195, 127] on div "Processed" at bounding box center [202, 136] width 160 height 40
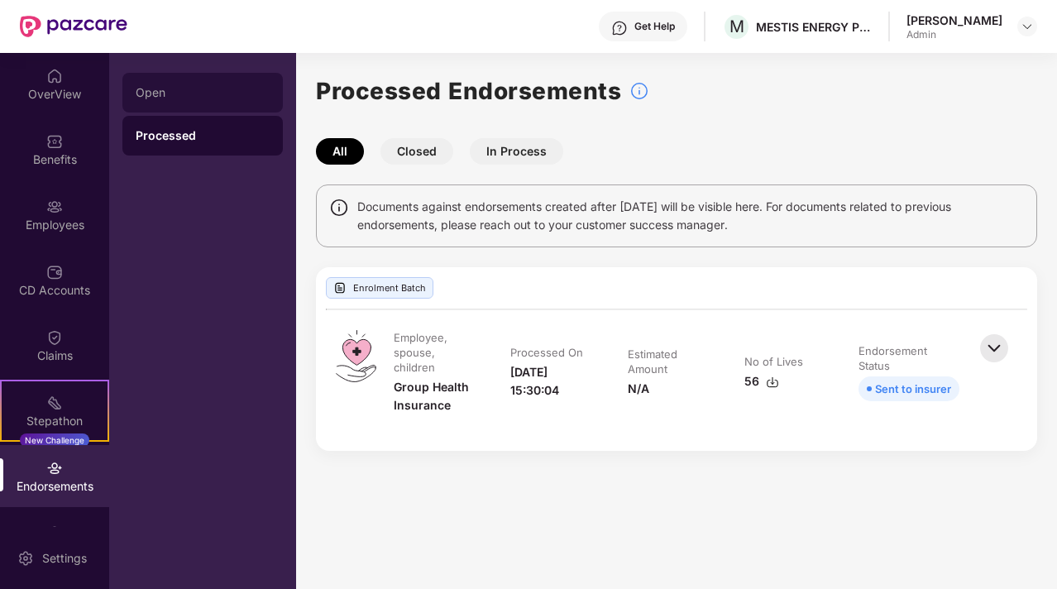
click at [213, 87] on div "Open" at bounding box center [203, 92] width 134 height 13
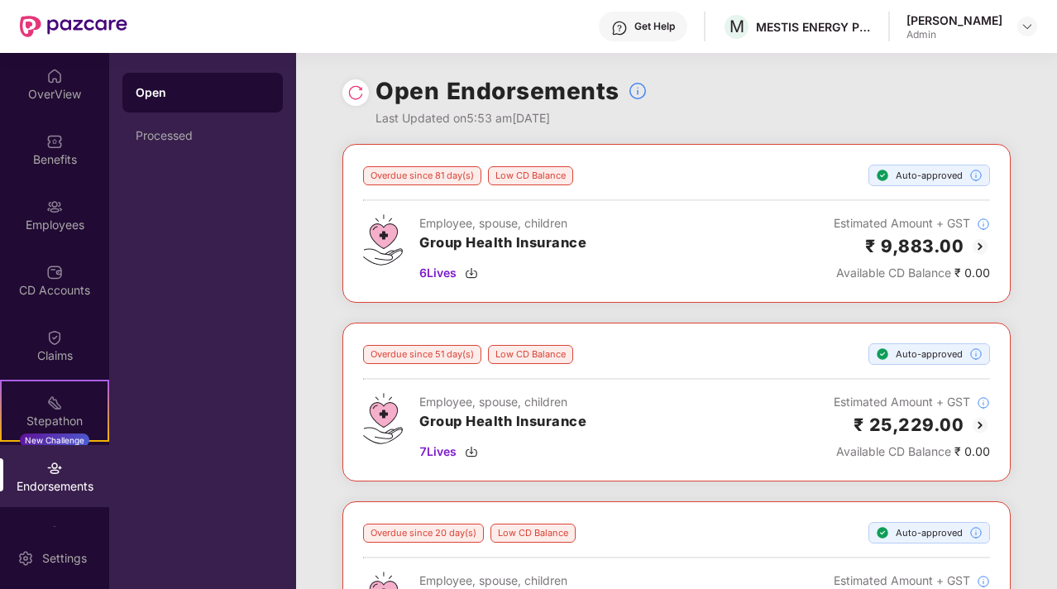
click at [659, 23] on div "Get Help" at bounding box center [643, 27] width 89 height 30
click at [63, 568] on div "Settings" at bounding box center [54, 558] width 109 height 62
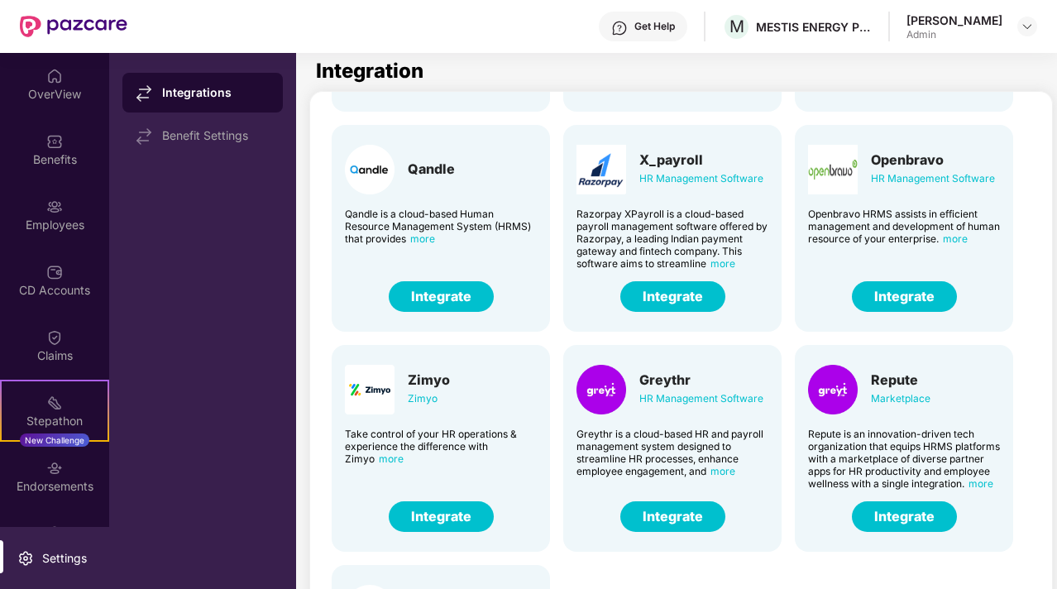
scroll to position [236, 0]
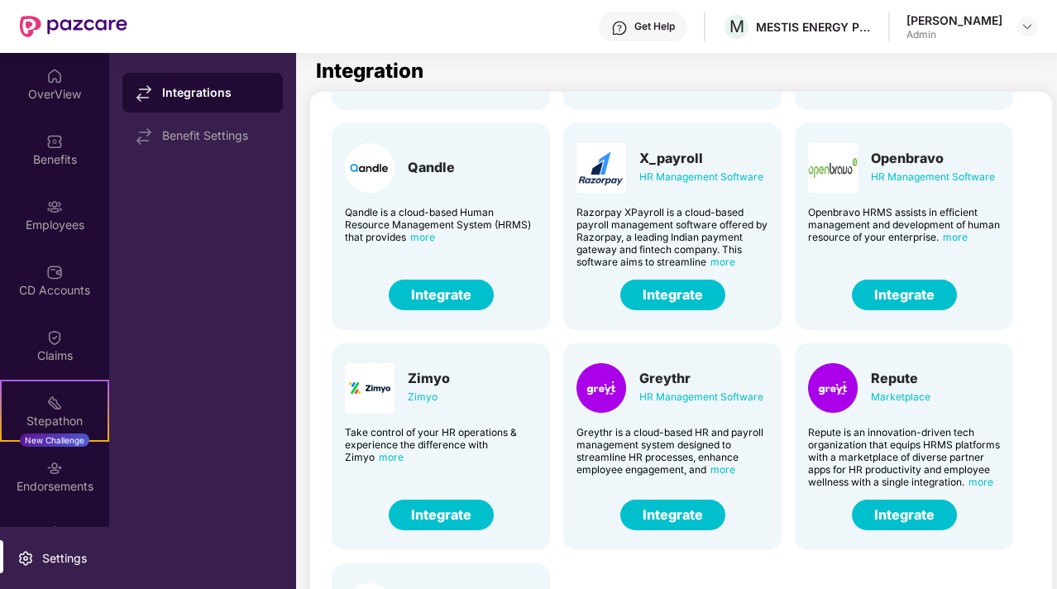
click at [719, 467] on span "more" at bounding box center [723, 469] width 25 height 12
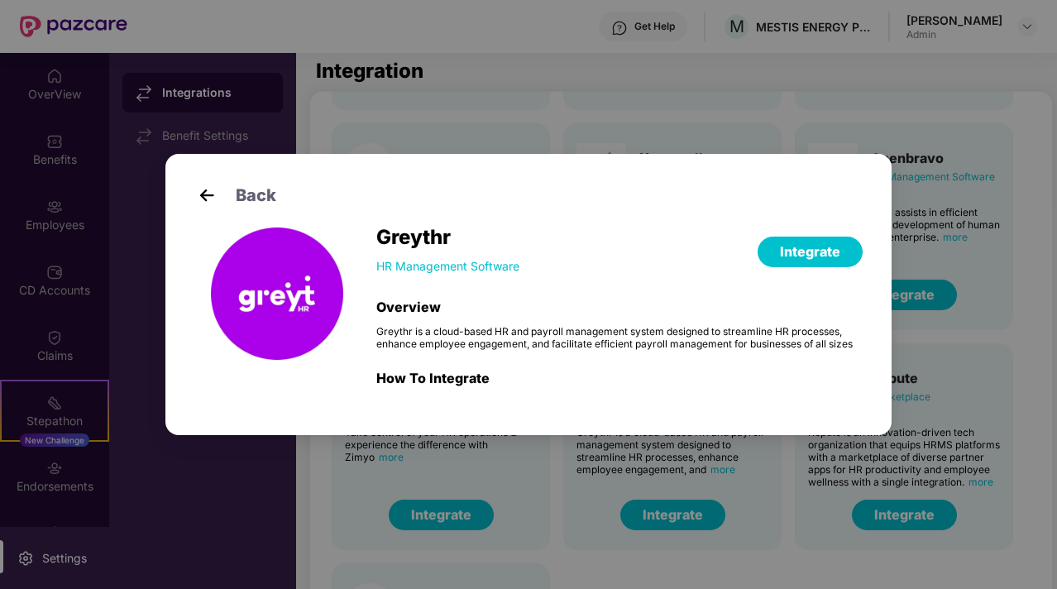
click at [735, 463] on div "Back Greythr HR Management Software Integrate Overview Greythr is a cloud-based…" at bounding box center [528, 294] width 1057 height 589
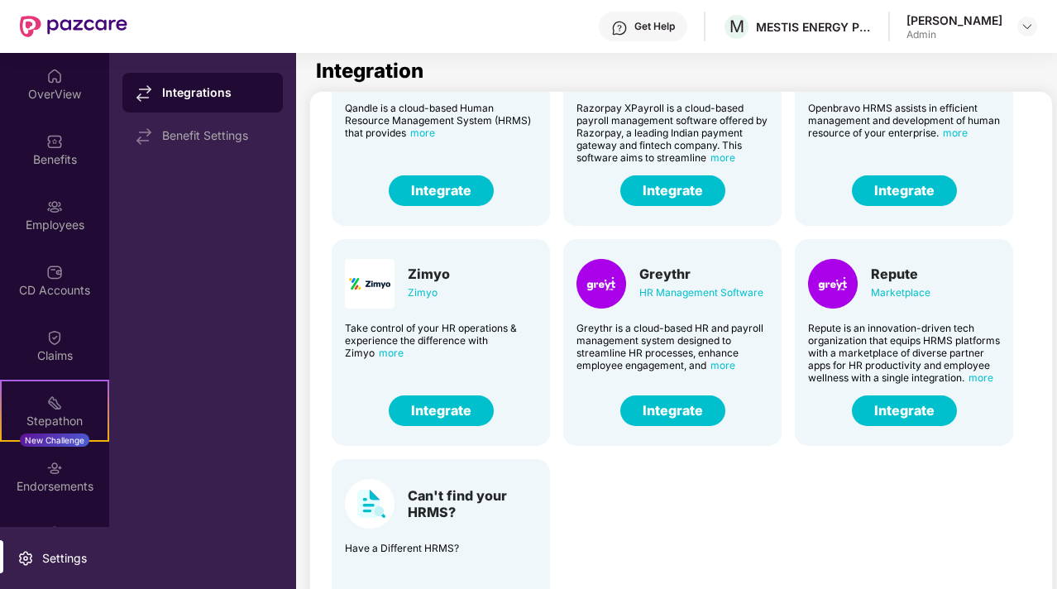
scroll to position [395, 0]
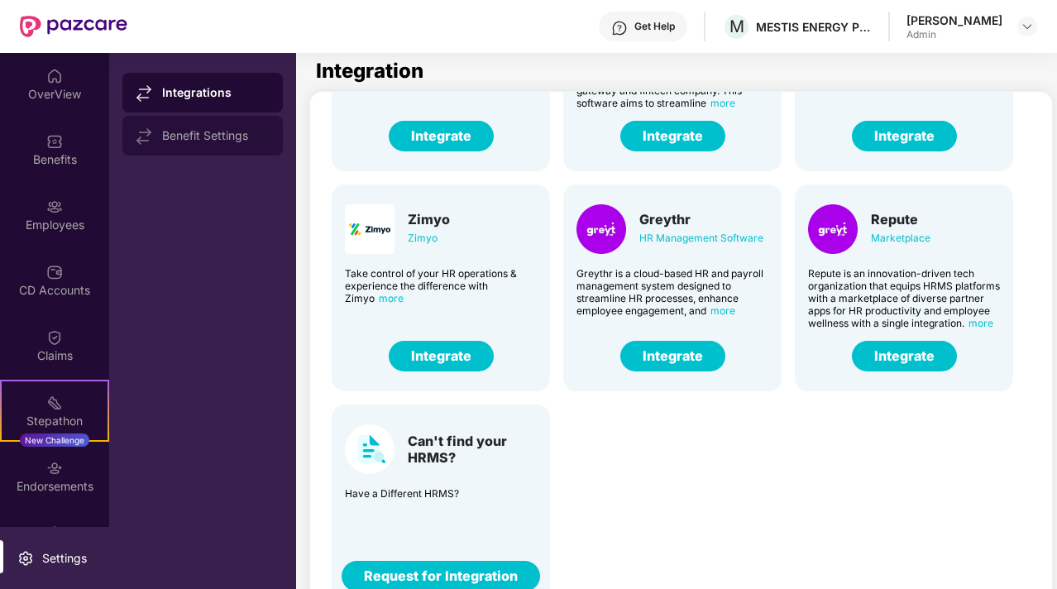
click at [184, 133] on div "Benefit Settings" at bounding box center [216, 135] width 108 height 13
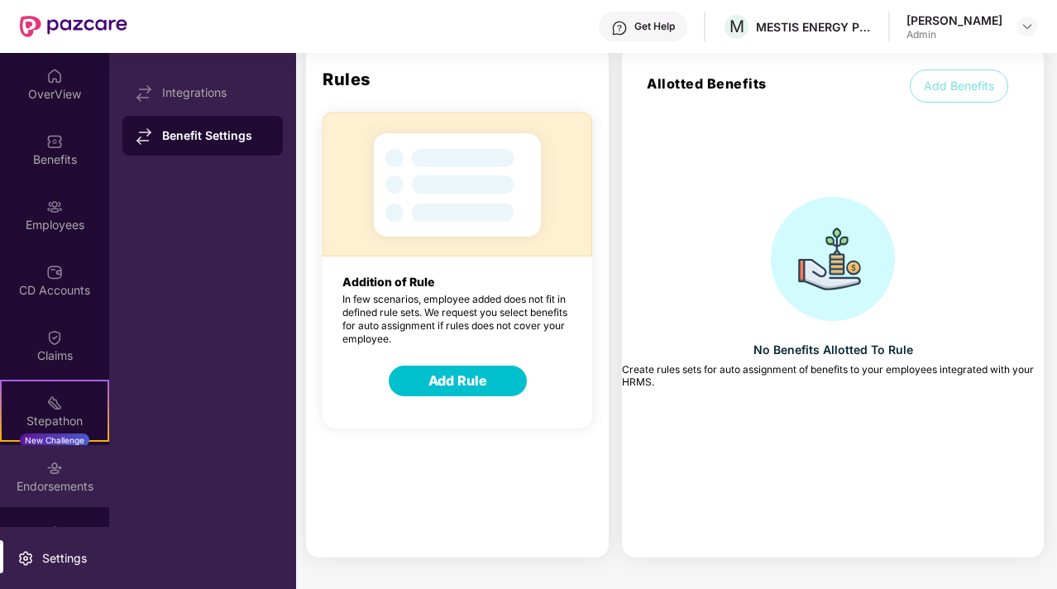
scroll to position [49, 0]
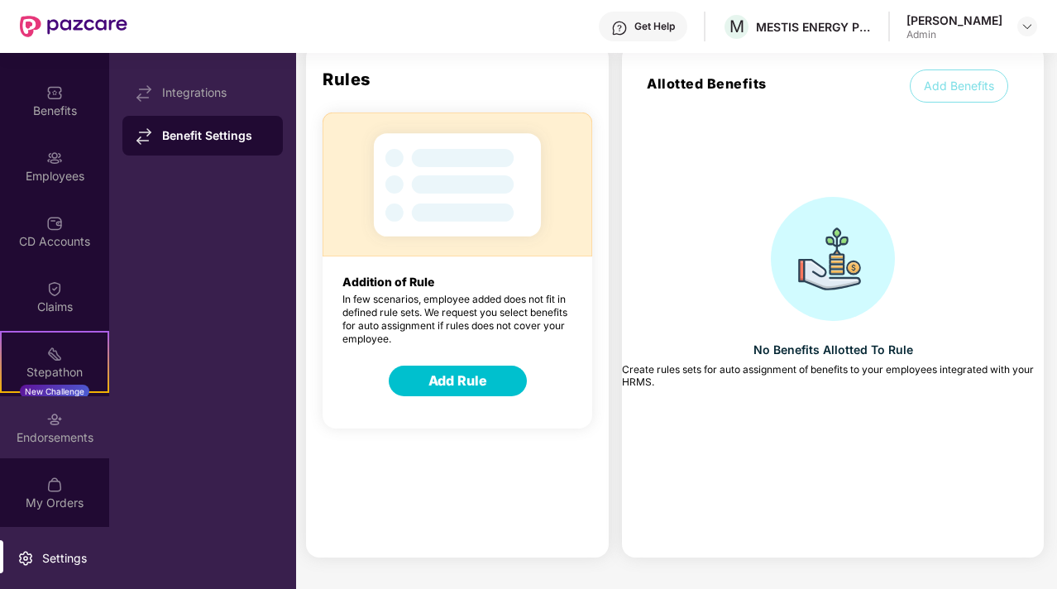
click at [37, 479] on div "My Orders" at bounding box center [54, 493] width 109 height 62
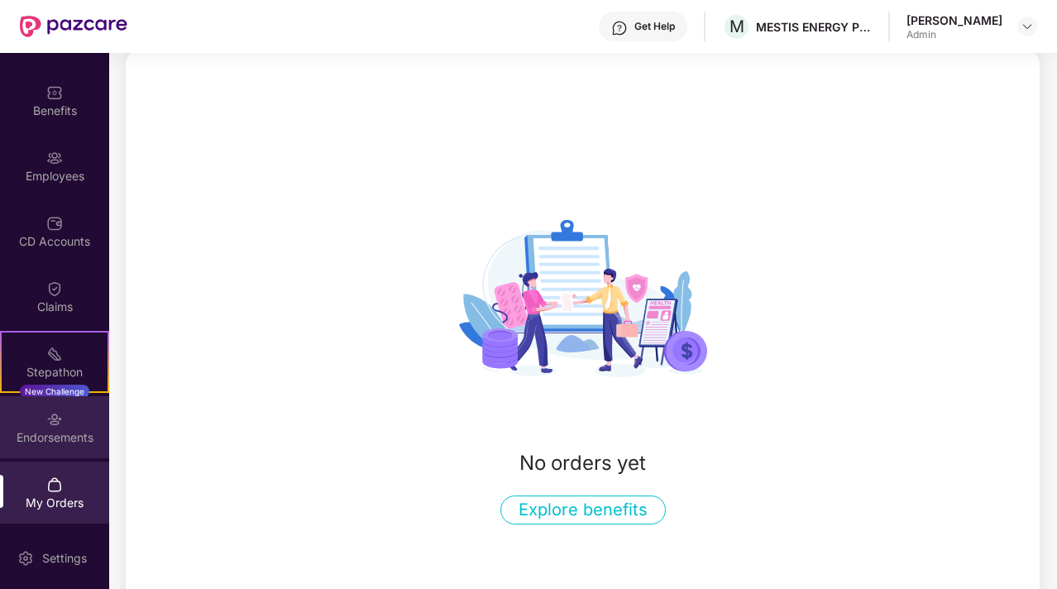
click at [67, 422] on div "Endorsements" at bounding box center [54, 427] width 109 height 62
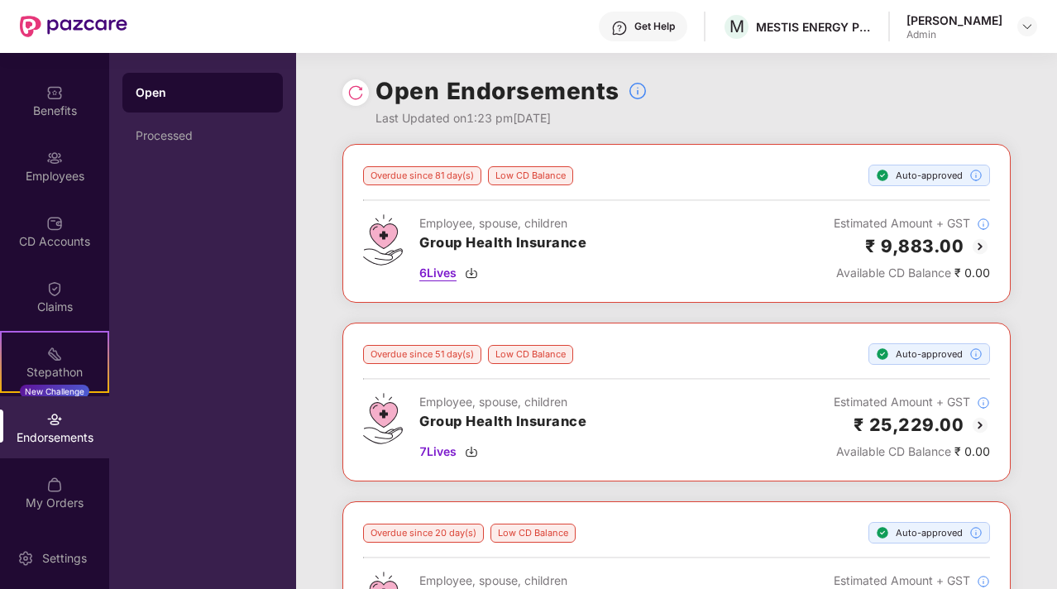
click at [429, 277] on span "6 Lives" at bounding box center [437, 273] width 37 height 18
click at [434, 447] on span "7 Lives" at bounding box center [437, 452] width 37 height 18
click at [457, 176] on div "Overdue since 81 day(s)" at bounding box center [422, 175] width 118 height 19
click at [46, 156] on img at bounding box center [54, 158] width 17 height 17
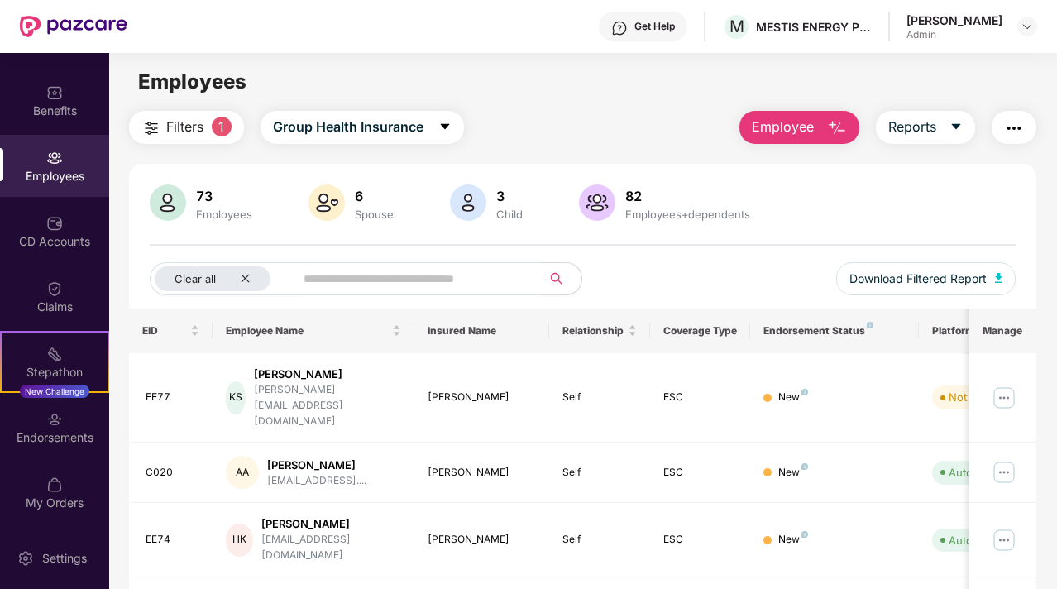
click at [1001, 122] on button "button" at bounding box center [1014, 127] width 45 height 33
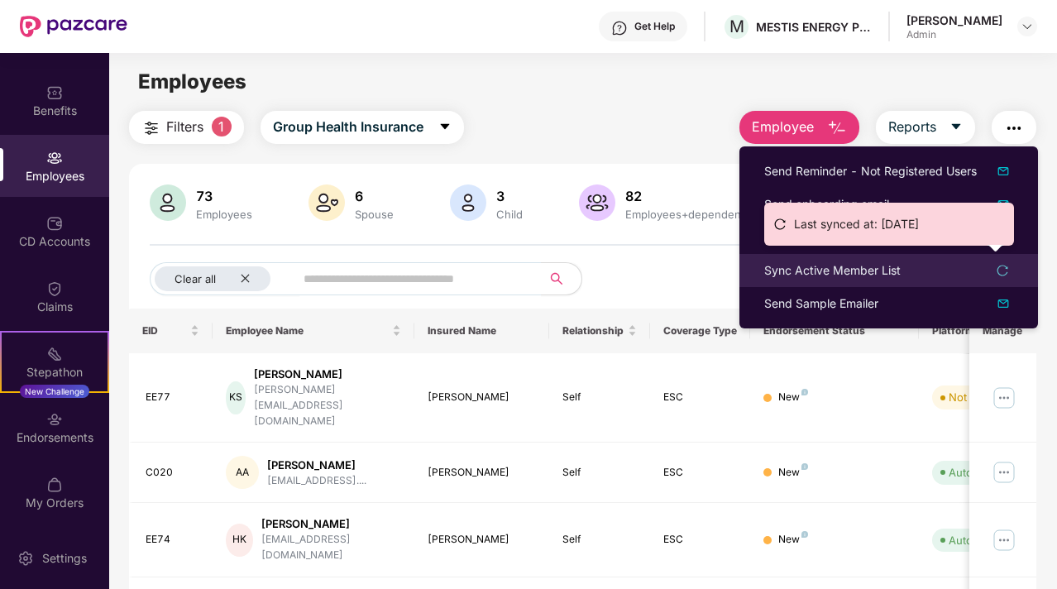
click at [935, 266] on div "Sync Active Member List" at bounding box center [888, 270] width 249 height 18
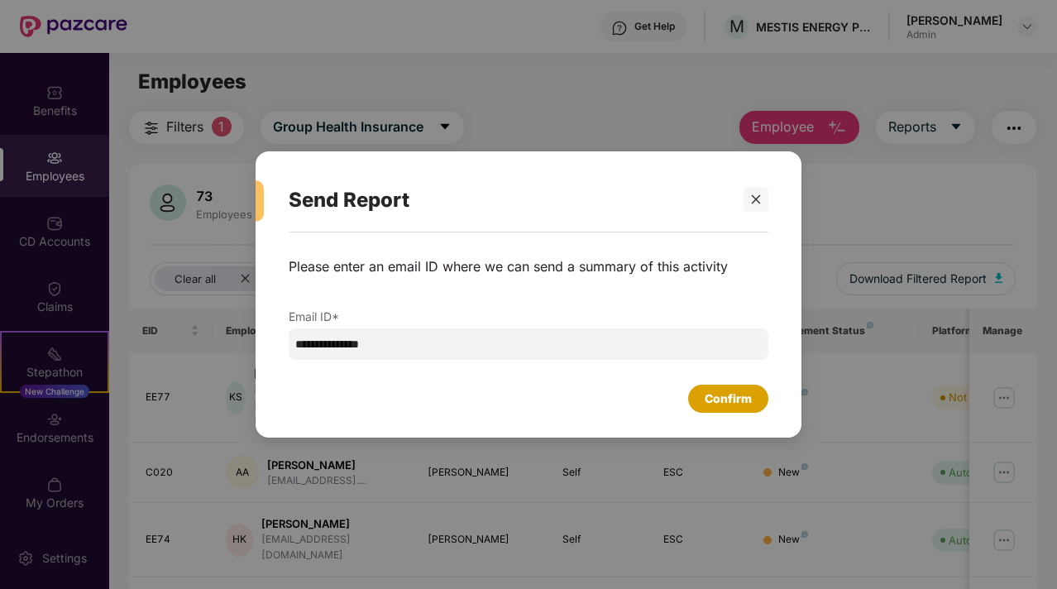
click at [734, 404] on div "Confirm" at bounding box center [728, 399] width 47 height 18
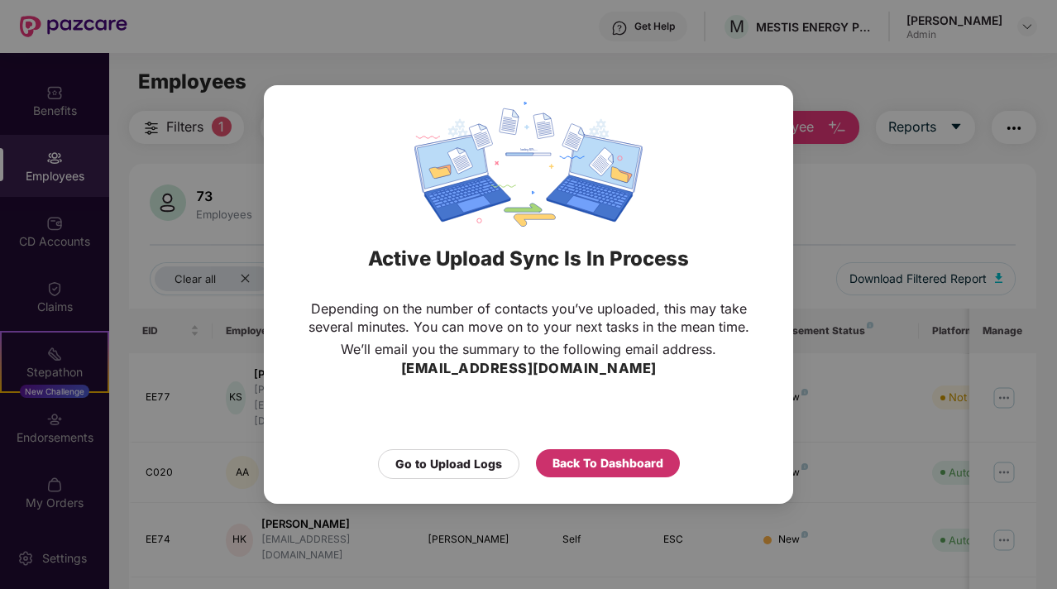
click at [604, 462] on div "Back To Dashboard" at bounding box center [608, 463] width 111 height 18
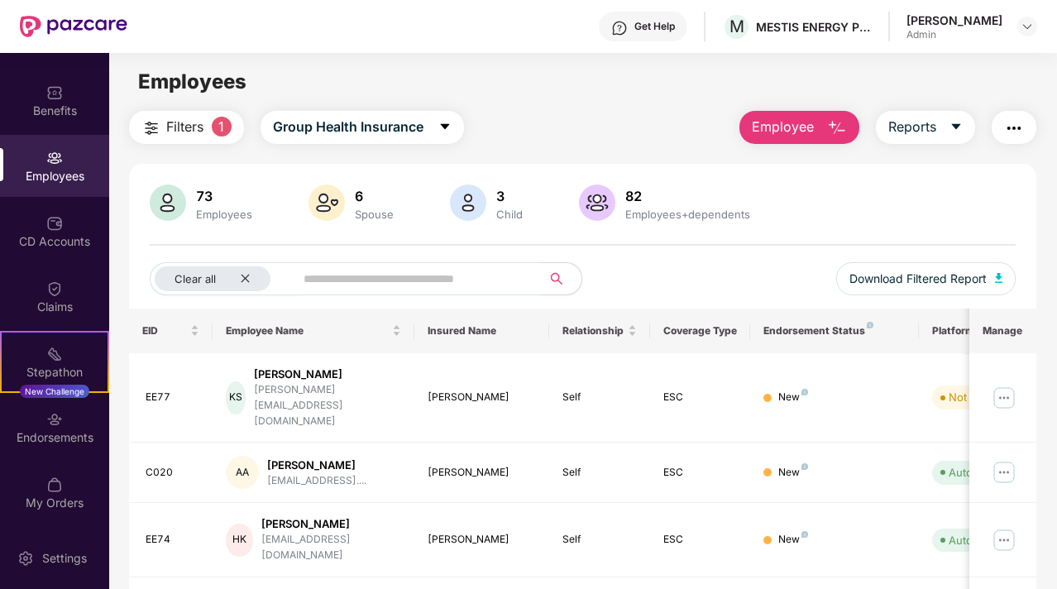
click at [635, 196] on div "82" at bounding box center [688, 196] width 132 height 17
click at [602, 204] on img at bounding box center [597, 202] width 36 height 36
click at [245, 276] on icon "close" at bounding box center [245, 278] width 11 height 11
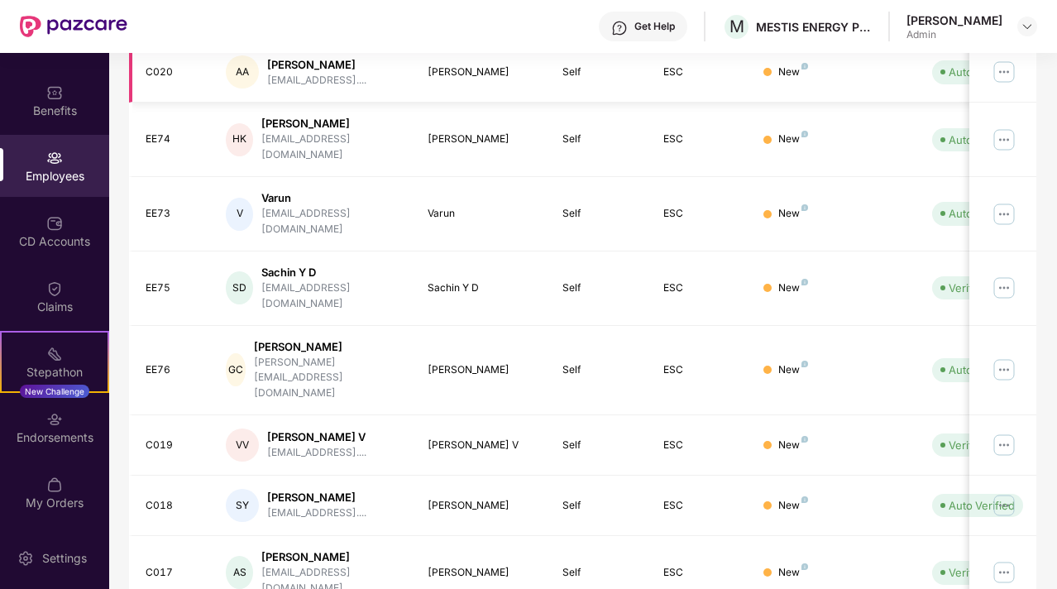
scroll to position [428, 0]
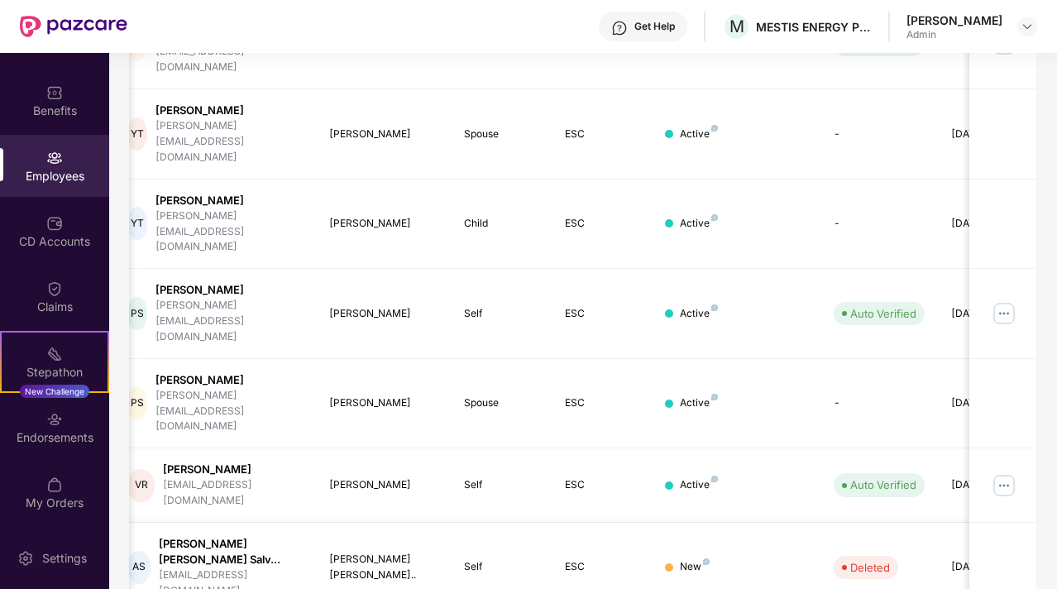
scroll to position [0, 166]
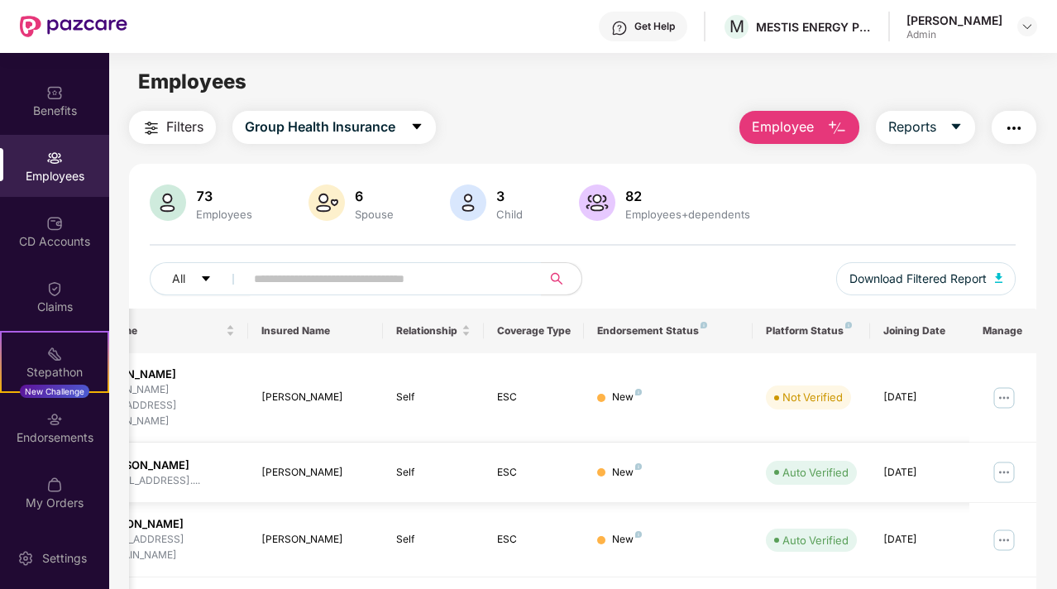
scroll to position [428, 0]
